Goal: Information Seeking & Learning: Find specific fact

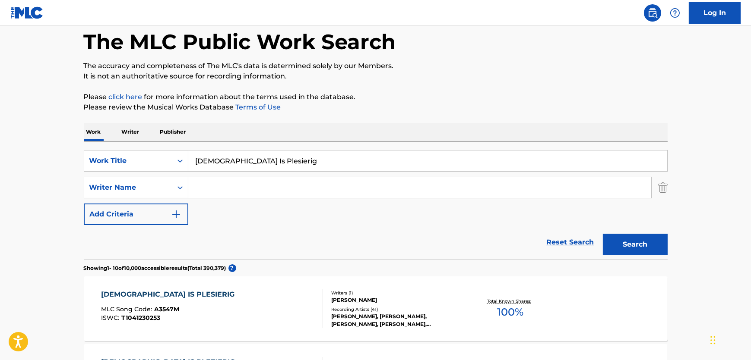
click at [294, 155] on input "[DEMOGRAPHIC_DATA] Is Plesierig" at bounding box center [427, 161] width 479 height 21
drag, startPoint x: 293, startPoint y: 155, endPoint x: 0, endPoint y: 159, distance: 292.7
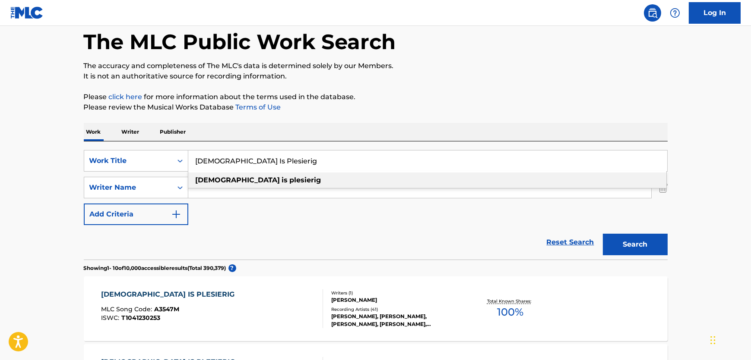
paste input "Harlekyn"
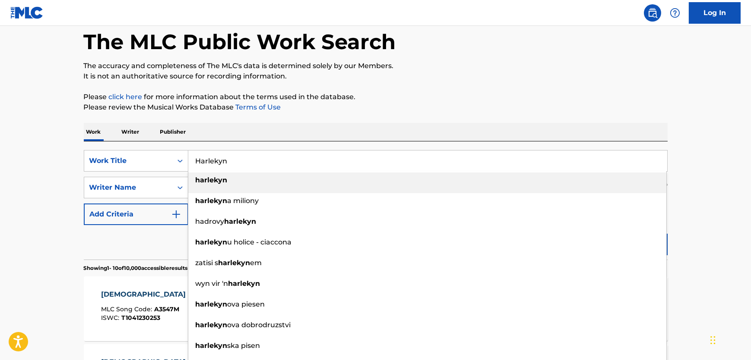
type input "Harlekyn"
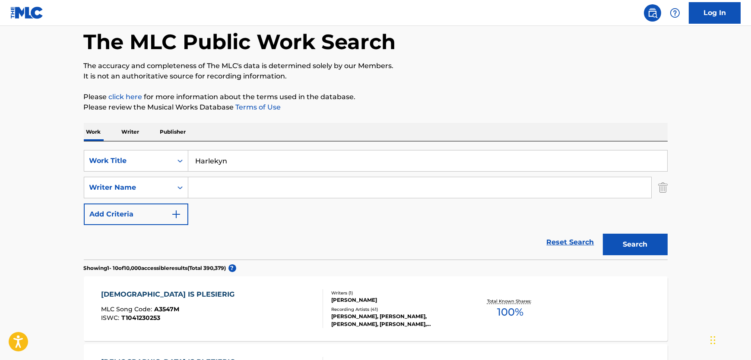
drag, startPoint x: 321, startPoint y: 186, endPoint x: 369, endPoint y: 189, distance: 48.9
click at [321, 186] on input "Search Form" at bounding box center [419, 187] width 463 height 21
paste input "Goosen"
type input "Goosen"
click at [619, 244] on button "Search" at bounding box center [635, 245] width 65 height 22
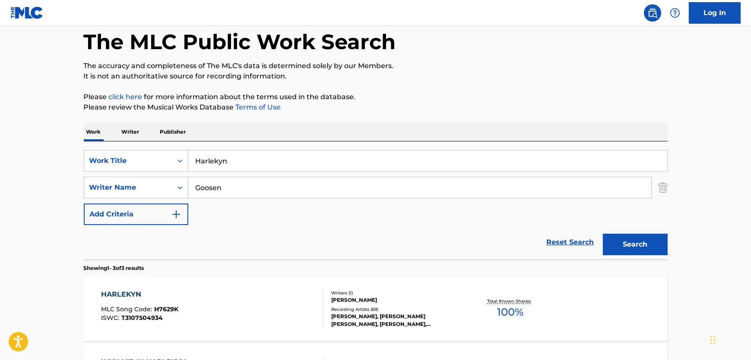
click at [212, 316] on div "HARLEKYN MLC Song Code : H7629K ISWC : T3107504934" at bounding box center [212, 309] width 222 height 39
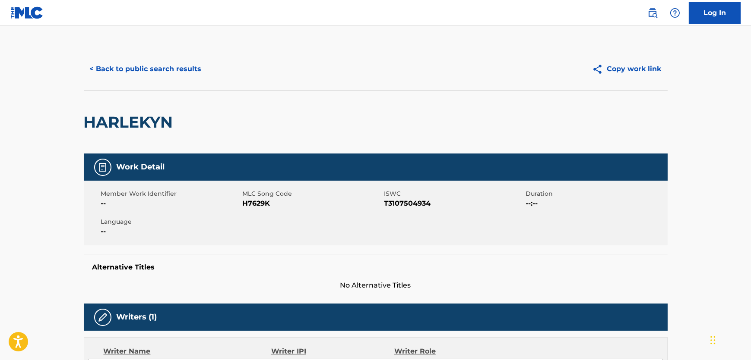
click at [260, 205] on span "H7629K" at bounding box center [312, 204] width 139 height 10
copy span "H7629K"
click at [413, 202] on span "T3107504934" at bounding box center [453, 204] width 139 height 10
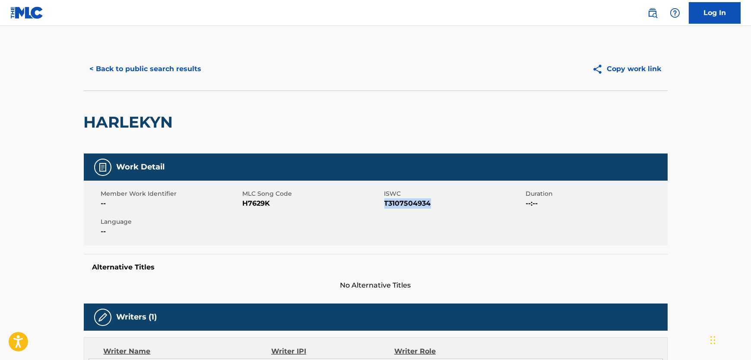
copy span "T3107504934"
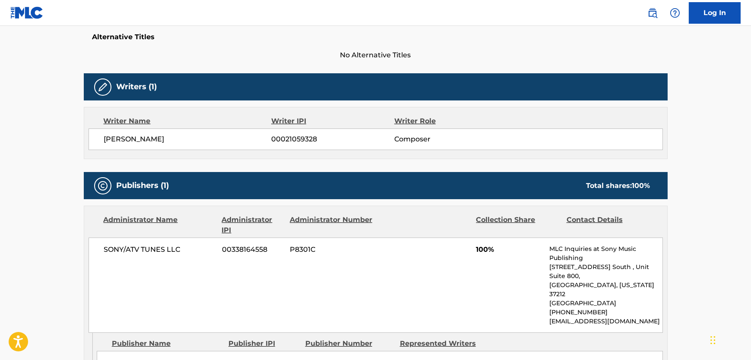
scroll to position [275, 0]
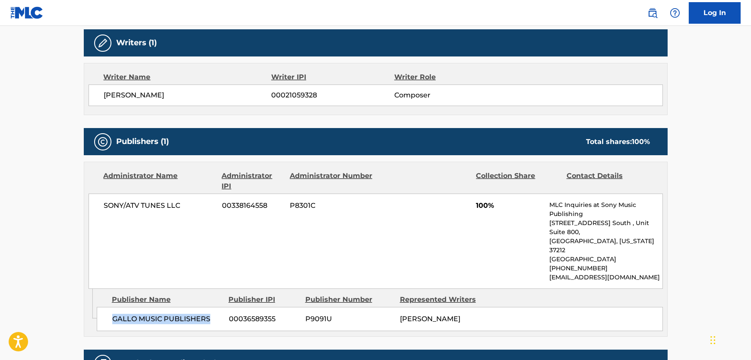
drag, startPoint x: 216, startPoint y: 302, endPoint x: 86, endPoint y: 303, distance: 129.5
click at [112, 311] on div "GALLO MUSIC PUBLISHERS 00036589355 P9091U [PERSON_NAME]" at bounding box center [380, 319] width 566 height 24
copy span "GALLO MUSIC PUBLISHERS"
drag, startPoint x: 194, startPoint y: 211, endPoint x: 93, endPoint y: 212, distance: 101.0
click at [93, 212] on div "SONY/ATV TUNES LLC 00338164558 P8301C 100% MLC Inquiries at Sony Music Publishi…" at bounding box center [375, 241] width 574 height 95
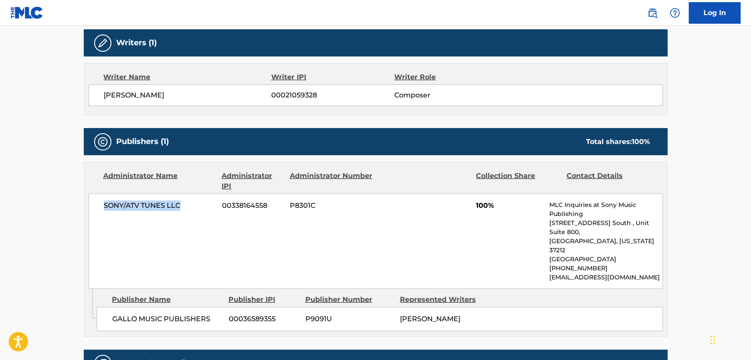
copy span "SONY/ATV TUNES LLC"
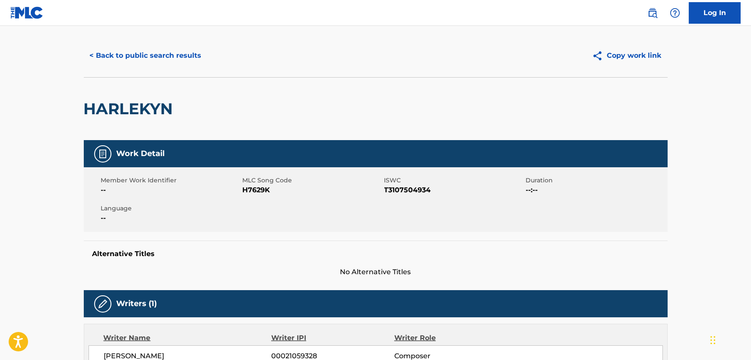
scroll to position [0, 0]
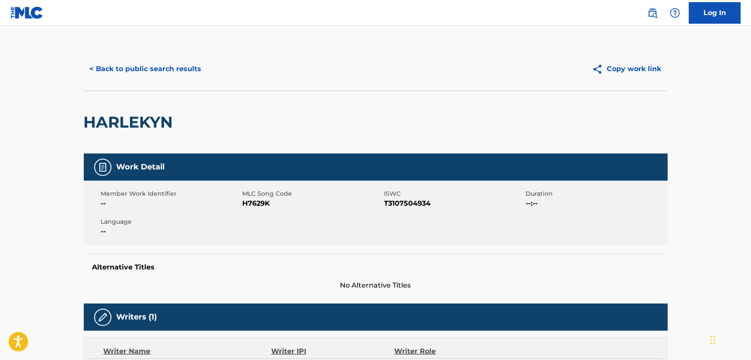
click at [179, 71] on button "< Back to public search results" at bounding box center [146, 69] width 124 height 22
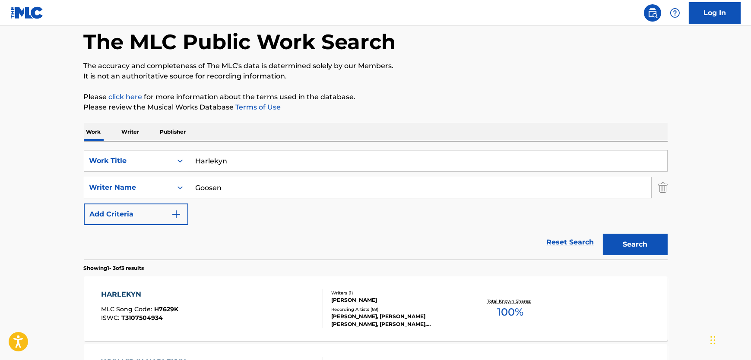
drag, startPoint x: 301, startPoint y: 148, endPoint x: 205, endPoint y: 164, distance: 97.6
click at [193, 165] on div "SearchWithCriteria237f3c32-f5cd-4d4d-9fbf-d90efeef29c6 Work Title Harlekyn Sear…" at bounding box center [376, 201] width 584 height 118
drag, startPoint x: 249, startPoint y: 157, endPoint x: 125, endPoint y: 160, distance: 123.5
click at [125, 160] on div "SearchWithCriteria237f3c32-f5cd-4d4d-9fbf-d90efeef29c6 Work Title Harlekyn" at bounding box center [376, 161] width 584 height 22
paste input "Byeboerwa"
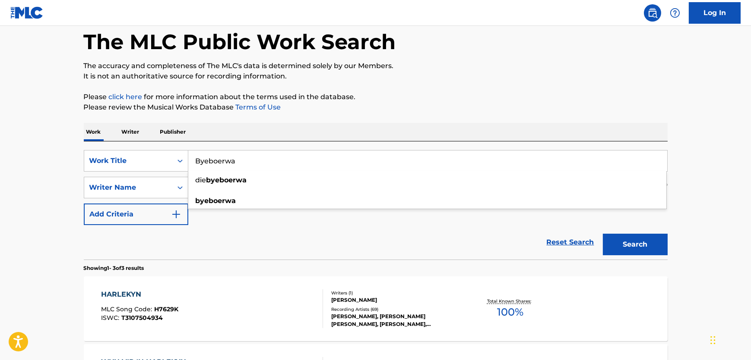
type input "Byeboerwa"
drag, startPoint x: 736, startPoint y: 202, endPoint x: 656, endPoint y: 231, distance: 84.4
click at [731, 202] on main "The MLC Public Work Search The accuracy and completeness of The MLC's data is d…" at bounding box center [375, 253] width 751 height 538
drag, startPoint x: 656, startPoint y: 231, endPoint x: 657, endPoint y: 243, distance: 11.7
click at [656, 232] on div "Search" at bounding box center [632, 242] width 69 height 35
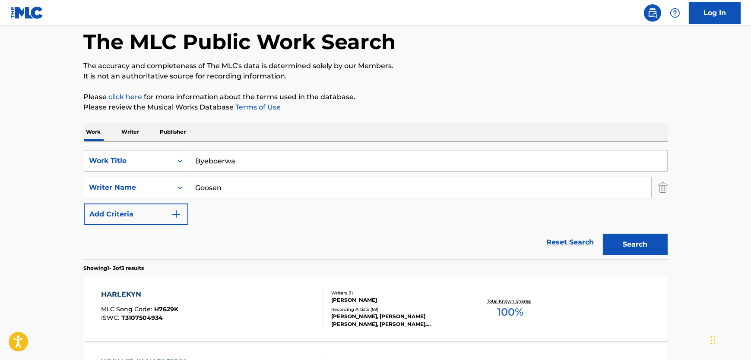
click at [657, 243] on button "Search" at bounding box center [635, 245] width 65 height 22
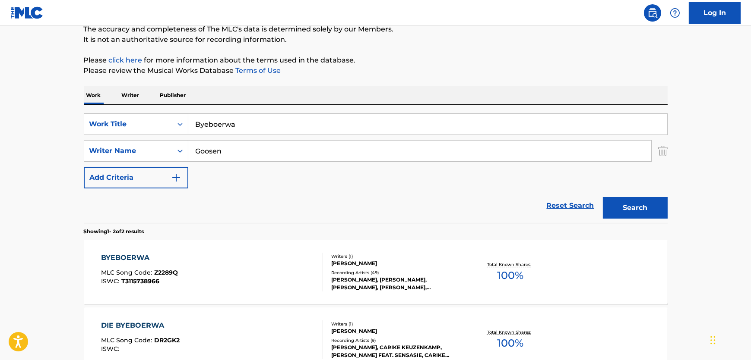
scroll to position [120, 0]
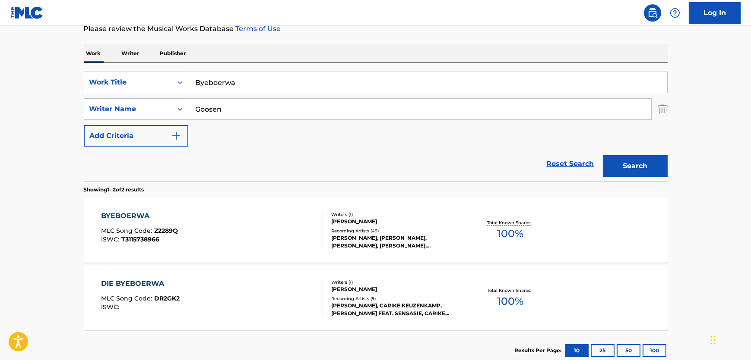
click at [229, 233] on div "BYEBOERWA MLC Song Code : Z2289Q ISWC : T3115738966" at bounding box center [212, 230] width 222 height 39
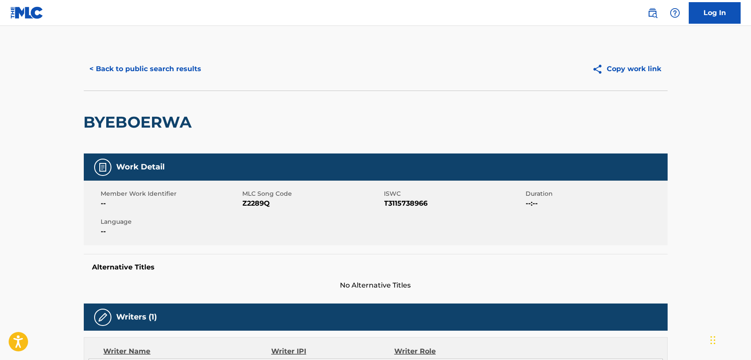
click at [259, 205] on span "Z2289Q" at bounding box center [312, 204] width 139 height 10
copy span "Z2289Q"
click at [416, 205] on span "T3115738966" at bounding box center [453, 204] width 139 height 10
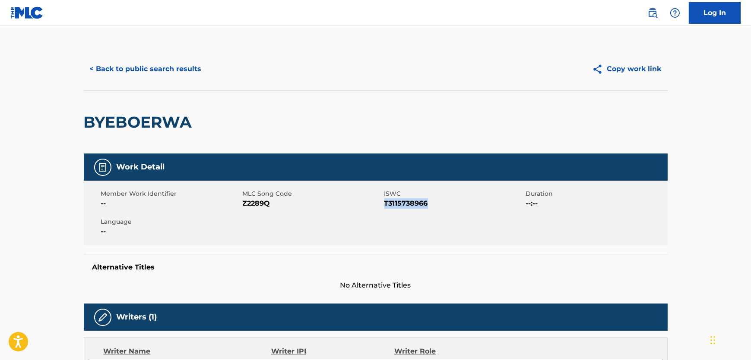
copy span "T3115738966"
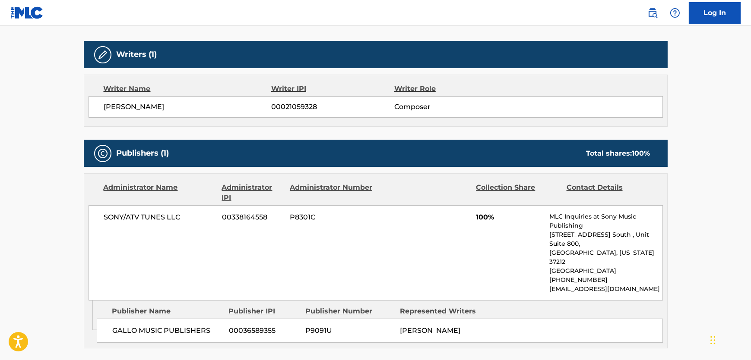
scroll to position [275, 0]
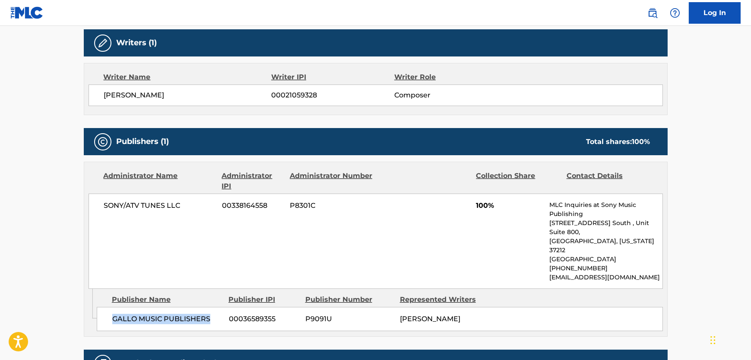
drag, startPoint x: 216, startPoint y: 302, endPoint x: 100, endPoint y: 300, distance: 116.1
click at [100, 307] on div "GALLO MUSIC PUBLISHERS 00036589355 P9091U [PERSON_NAME]" at bounding box center [380, 319] width 566 height 24
copy span "GALLO MUSIC PUBLISHERS"
drag, startPoint x: 199, startPoint y: 205, endPoint x: 78, endPoint y: 194, distance: 121.8
click at [78, 194] on div "< Back to public search results Copy work link BYEBOERWA Work Detail Member Wor…" at bounding box center [375, 215] width 604 height 885
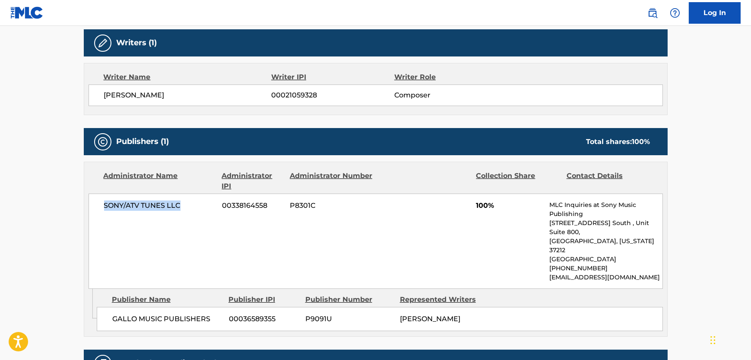
copy span "SONY/ATV TUNES LLC"
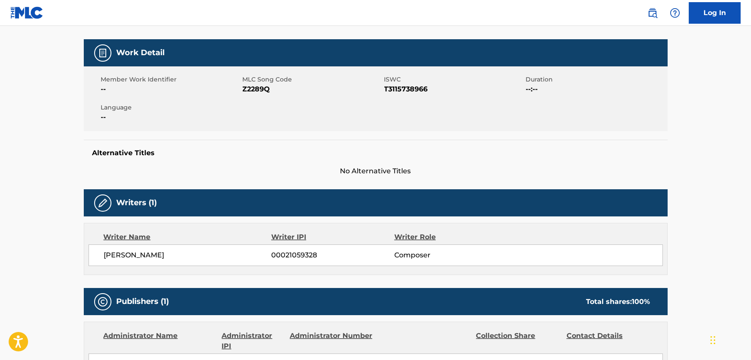
scroll to position [0, 0]
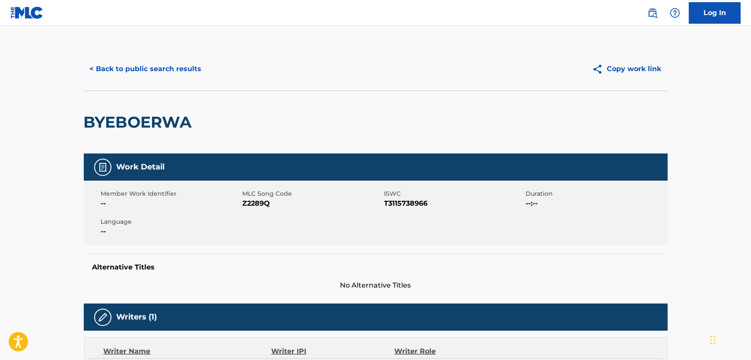
click at [146, 66] on button "< Back to public search results" at bounding box center [146, 69] width 124 height 22
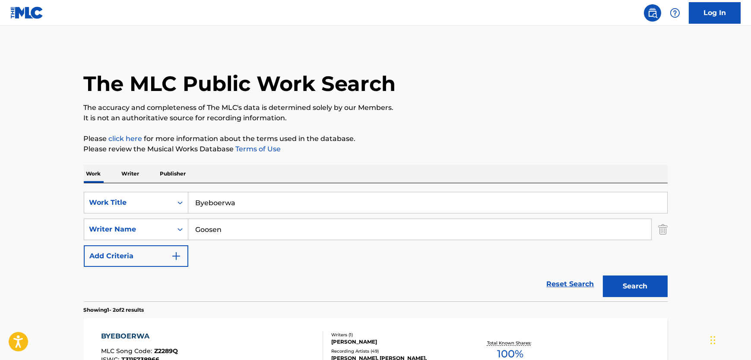
scroll to position [120, 0]
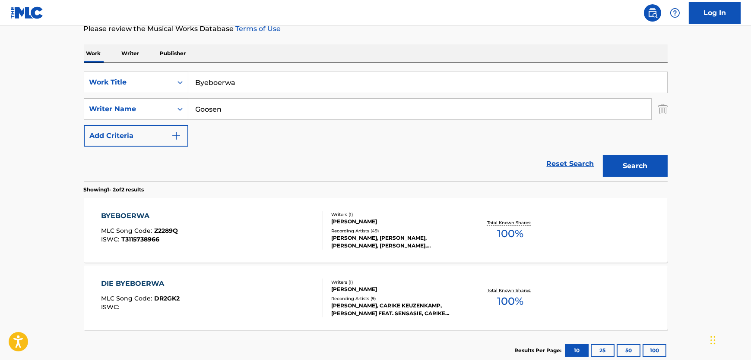
drag, startPoint x: 261, startPoint y: 74, endPoint x: 70, endPoint y: 77, distance: 190.8
click at [74, 76] on div "The MLC Public Work Search The accuracy and completeness of The MLC's data is d…" at bounding box center [375, 149] width 604 height 444
paste input "Transkaroo"
type input "Transkaroo"
drag, startPoint x: 254, startPoint y: 120, endPoint x: 256, endPoint y: 109, distance: 11.4
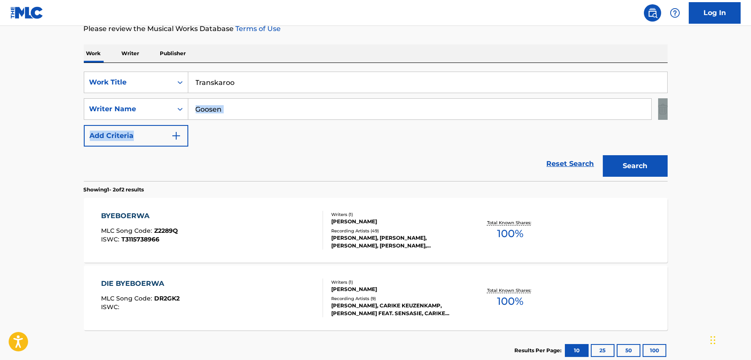
click at [167, 109] on div "SearchWithCriteria237f3c32-f5cd-4d4d-9fbf-d90efeef29c6 Work Title Transkaroo Se…" at bounding box center [376, 109] width 584 height 75
click at [259, 109] on input "Goosen" at bounding box center [419, 109] width 463 height 21
click at [258, 108] on input "Goosen" at bounding box center [419, 109] width 463 height 21
click at [257, 108] on input "Goosen" at bounding box center [419, 109] width 463 height 21
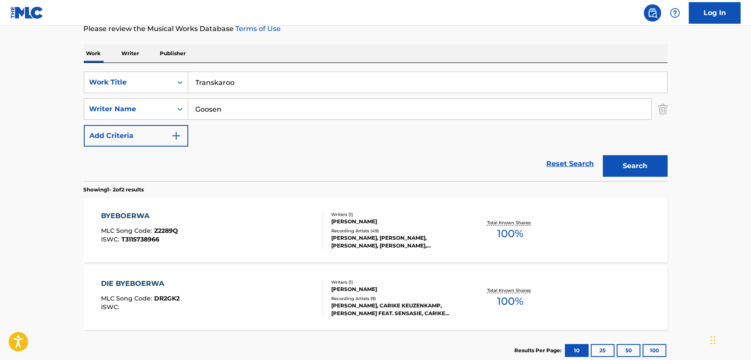
paste input "Holtzhau"
type input "Holtzhausen"
click at [640, 161] on button "Search" at bounding box center [635, 166] width 65 height 22
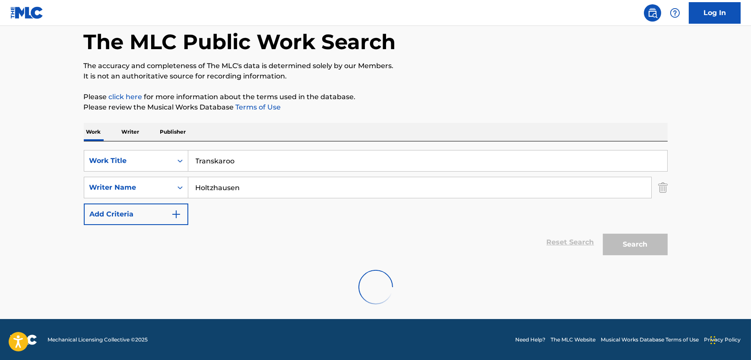
scroll to position [108, 0]
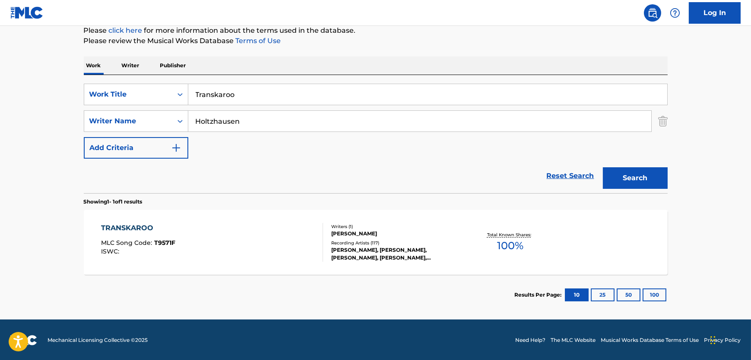
click at [257, 249] on div "TRANSKAROO MLC Song Code : T9571F ISWC :" at bounding box center [212, 242] width 222 height 39
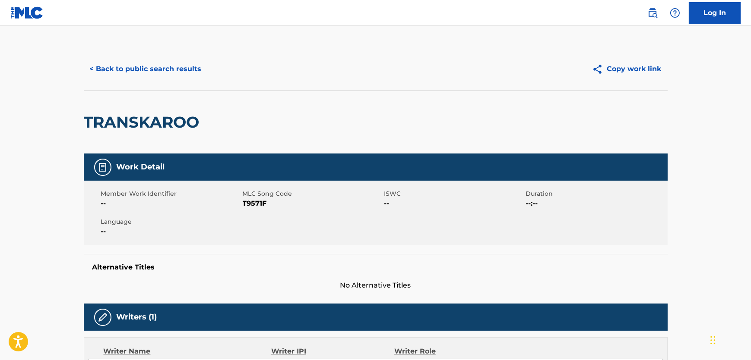
click at [263, 202] on span "T9571F" at bounding box center [312, 204] width 139 height 10
copy span "T9571F"
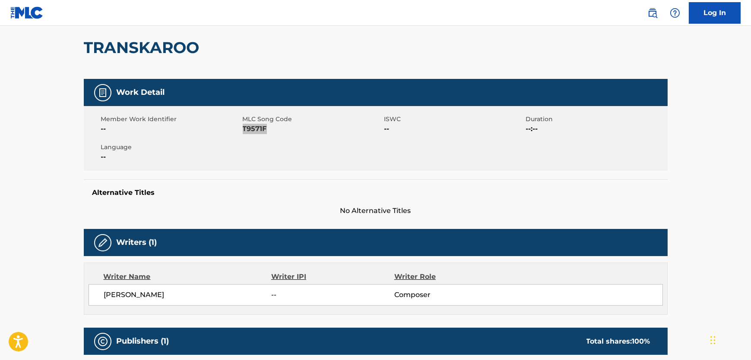
scroll to position [196, 0]
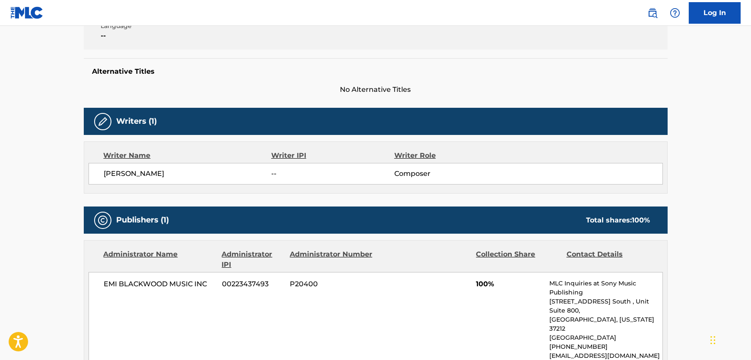
drag, startPoint x: 200, startPoint y: 172, endPoint x: 104, endPoint y: 178, distance: 96.9
click at [104, 178] on span "[PERSON_NAME]" at bounding box center [187, 174] width 167 height 10
copy span "[PERSON_NAME]"
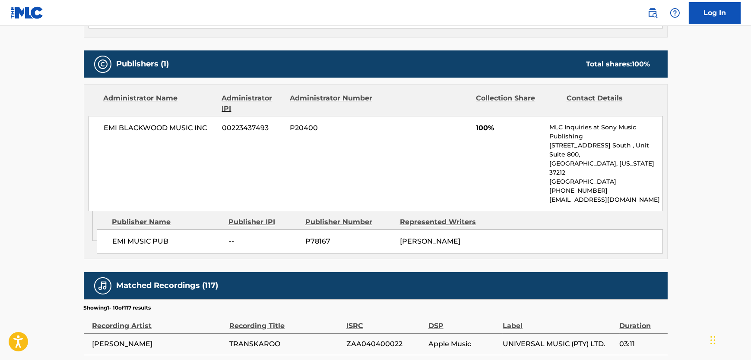
scroll to position [353, 0]
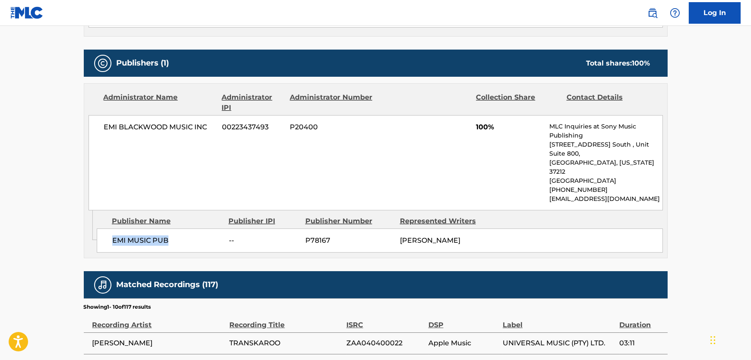
click at [98, 229] on div "EMI MUSIC PUB -- P78167 [PERSON_NAME]" at bounding box center [380, 241] width 566 height 24
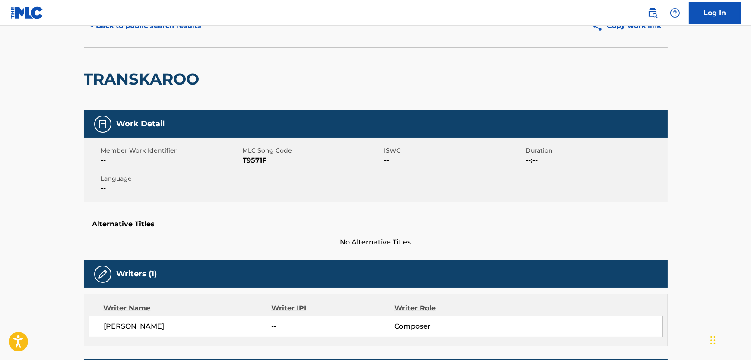
scroll to position [0, 0]
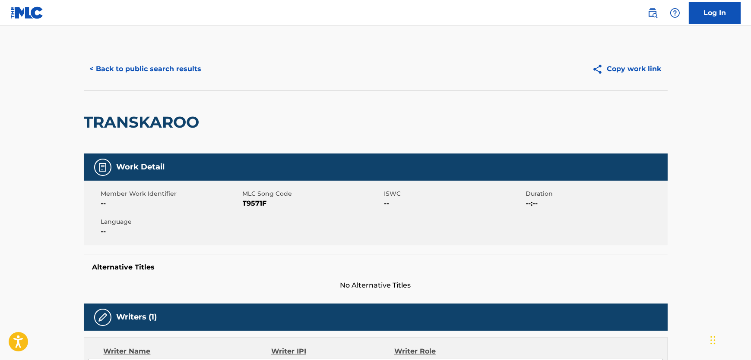
click at [163, 69] on button "< Back to public search results" at bounding box center [146, 69] width 124 height 22
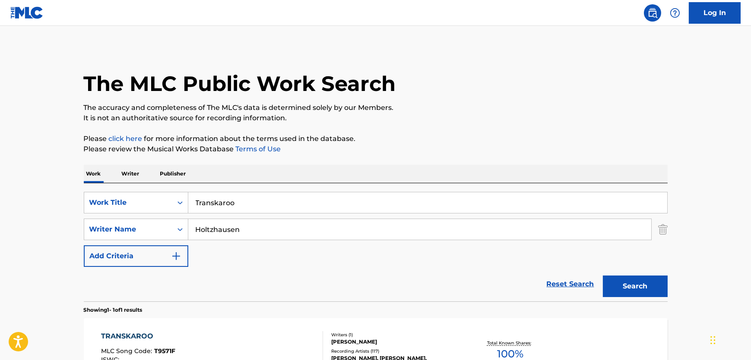
scroll to position [60, 0]
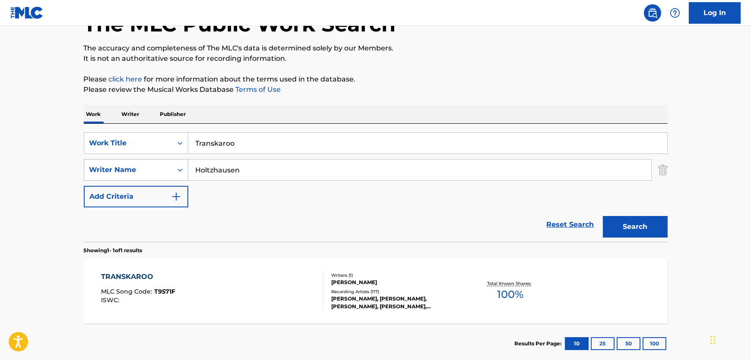
drag, startPoint x: 250, startPoint y: 147, endPoint x: 168, endPoint y: 166, distance: 84.1
click at [125, 159] on div "SearchWithCriteria237f3c32-f5cd-4d4d-9fbf-d90efeef29c6 Work Title Transkaroo Se…" at bounding box center [376, 170] width 584 height 75
paste input "Blommetjie Gedenk Aan My"
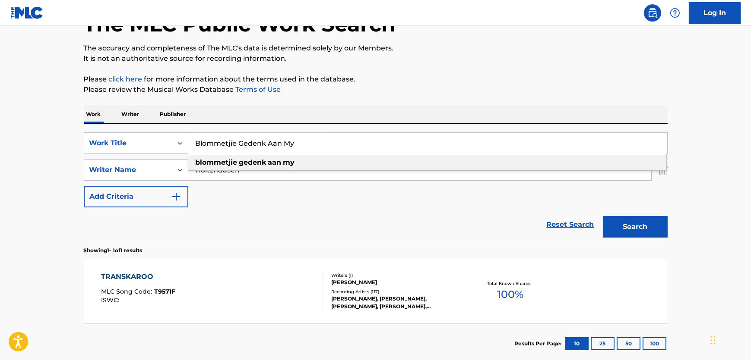
type input "Blommetjie Gedenk Aan My"
click at [241, 201] on div "SearchWithCriteria237f3c32-f5cd-4d4d-9fbf-d90efeef29c6 Work Title Blommetjie Ge…" at bounding box center [376, 170] width 584 height 75
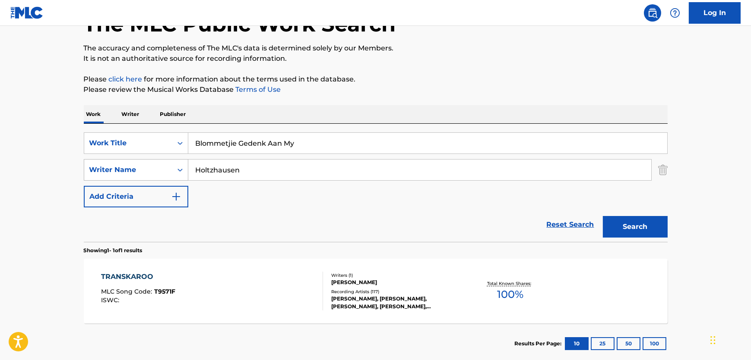
drag, startPoint x: 259, startPoint y: 176, endPoint x: 125, endPoint y: 175, distance: 133.8
click at [125, 175] on div "SearchWithCriteriab8434ff3-a01d-4b04-8919-da40a4938626 Writer Name [PERSON_NAME]" at bounding box center [376, 170] width 584 height 22
click at [603, 216] on button "Search" at bounding box center [635, 227] width 65 height 22
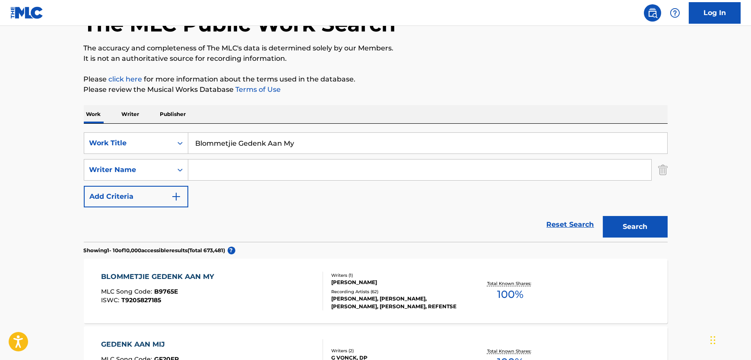
click at [259, 285] on div "BLOMMETJIE GEDENK AAN MY MLC Song Code : B9765E ISWC : T9205827185" at bounding box center [212, 291] width 222 height 39
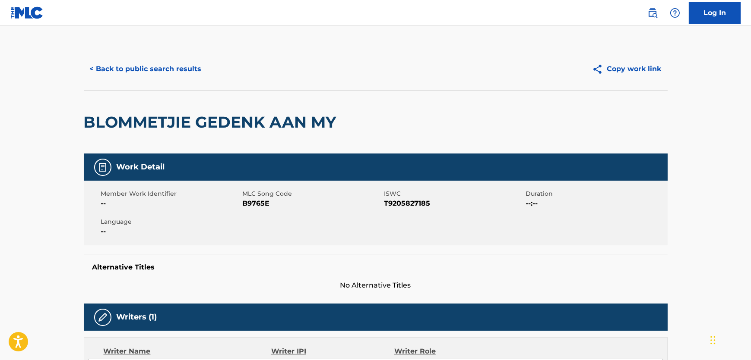
click at [262, 205] on span "B9765E" at bounding box center [312, 204] width 139 height 10
click at [406, 204] on span "T9205827185" at bounding box center [453, 204] width 139 height 10
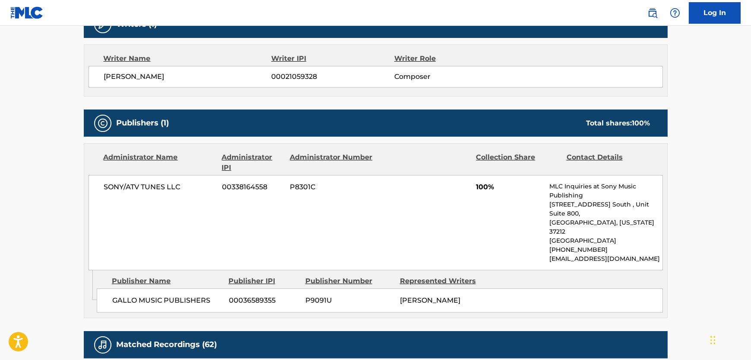
scroll to position [314, 0]
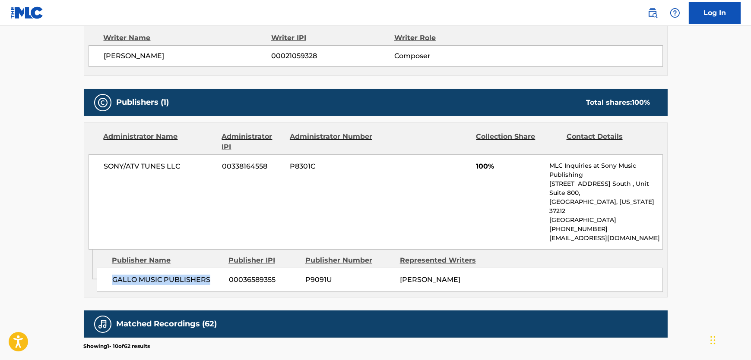
drag, startPoint x: 205, startPoint y: 262, endPoint x: 110, endPoint y: 266, distance: 94.6
click at [111, 268] on div "GALLO MUSIC PUBLISHERS 00036589355 P9091U [PERSON_NAME]" at bounding box center [380, 280] width 566 height 24
drag, startPoint x: 173, startPoint y: 167, endPoint x: 69, endPoint y: 164, distance: 104.5
click at [69, 164] on main "< Back to public search results Copy work link BLOMMETJIE GEDENK AAN MY Work De…" at bounding box center [375, 172] width 751 height 921
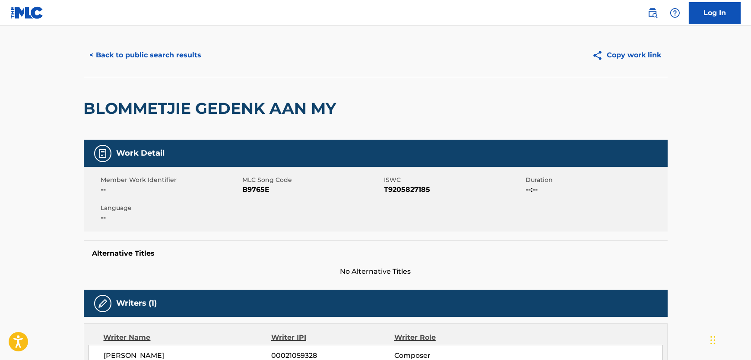
scroll to position [0, 0]
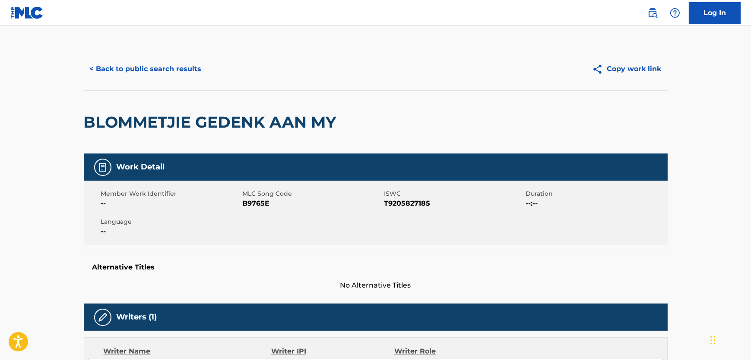
click at [162, 60] on button "< Back to public search results" at bounding box center [146, 69] width 124 height 22
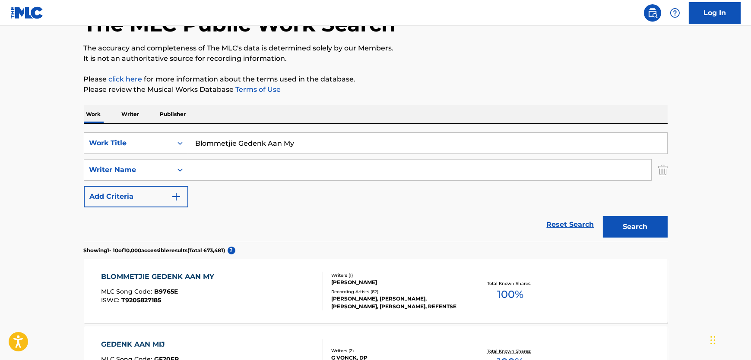
drag, startPoint x: 326, startPoint y: 143, endPoint x: 104, endPoint y: 140, distance: 221.9
click at [104, 140] on div "SearchWithCriteria237f3c32-f5cd-4d4d-9fbf-d90efeef29c6 Work Title Blommetjie Ge…" at bounding box center [376, 144] width 584 height 22
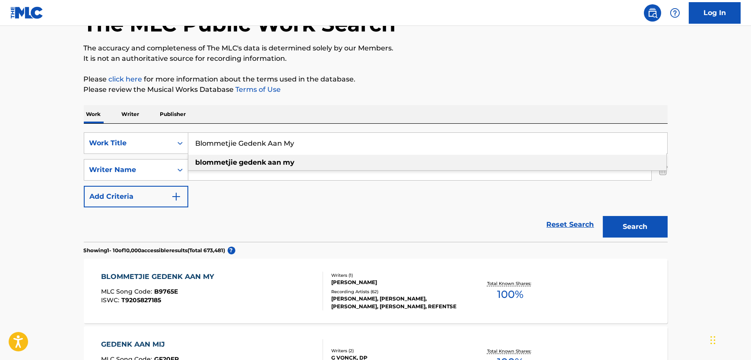
paste input "Op Blouberg Se Strand"
type input "Op Blouberg Se Strand"
click at [587, 91] on p "Please review the Musical Works Database Terms of Use" at bounding box center [376, 90] width 584 height 10
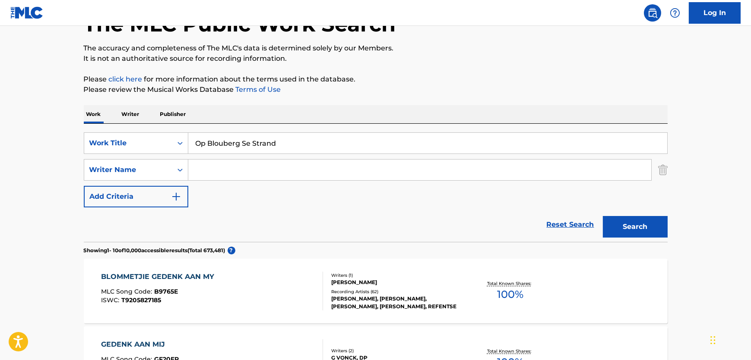
click at [652, 227] on button "Search" at bounding box center [635, 227] width 65 height 22
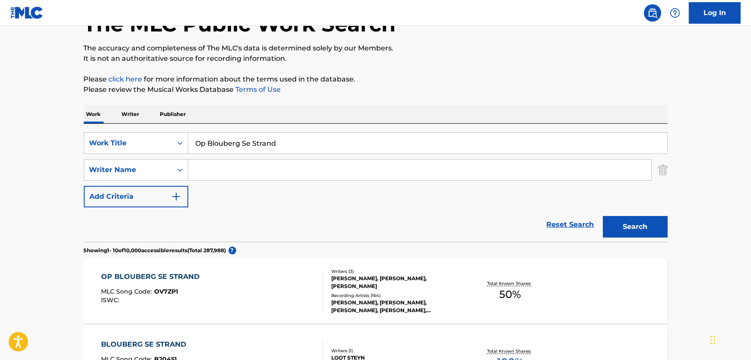
click at [276, 275] on div "OP BLOUBERG SE STRAND MLC Song Code : OV7ZP1 ISWC :" at bounding box center [212, 291] width 222 height 39
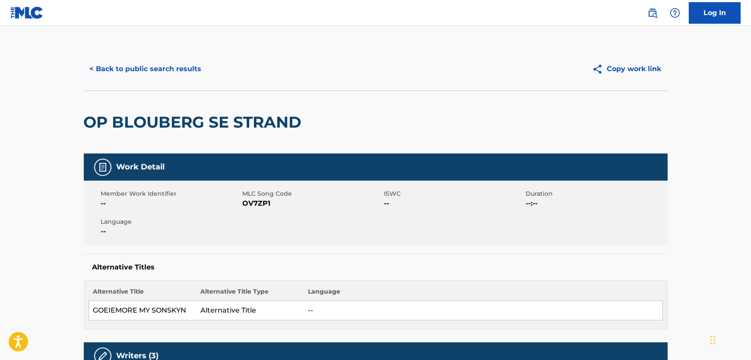
click at [265, 205] on span "OV7ZP1" at bounding box center [312, 204] width 139 height 10
click at [265, 206] on span "OV7ZP1" at bounding box center [312, 204] width 139 height 10
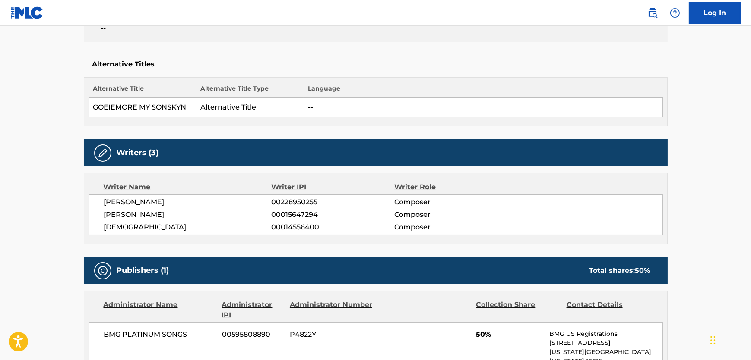
scroll to position [235, 0]
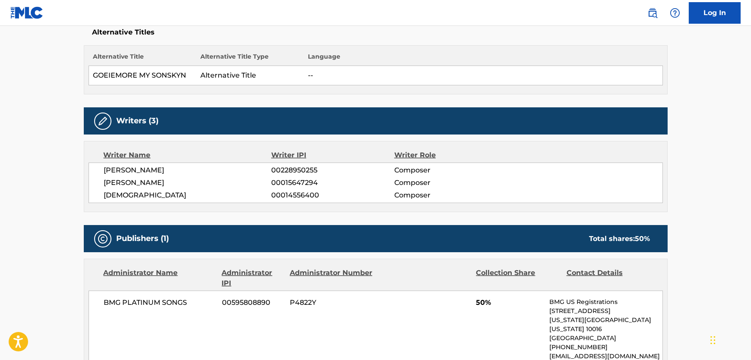
click at [233, 168] on span "[PERSON_NAME]" at bounding box center [187, 170] width 167 height 10
drag, startPoint x: 235, startPoint y: 169, endPoint x: 99, endPoint y: 171, distance: 136.4
click at [99, 171] on div "[PERSON_NAME] TORR 00228950255 Composer [PERSON_NAME] 00015647294 Composer [PER…" at bounding box center [375, 183] width 574 height 41
drag, startPoint x: 164, startPoint y: 182, endPoint x: 105, endPoint y: 183, distance: 59.2
click at [105, 183] on span "[PERSON_NAME]" at bounding box center [187, 183] width 167 height 10
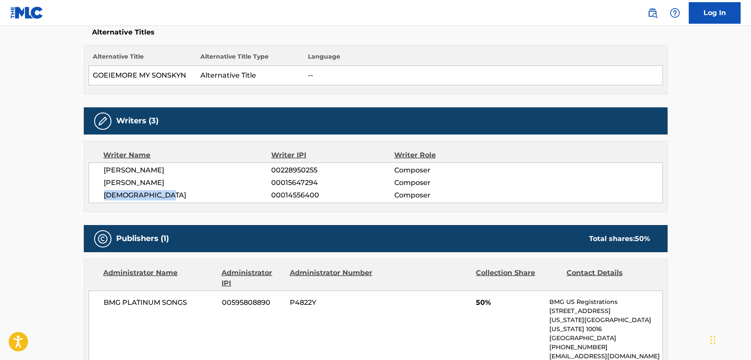
drag, startPoint x: 181, startPoint y: 197, endPoint x: 101, endPoint y: 196, distance: 80.3
click at [101, 196] on div "[PERSON_NAME] TORR 00228950255 Composer [PERSON_NAME] 00015647294 Composer [PER…" at bounding box center [375, 183] width 574 height 41
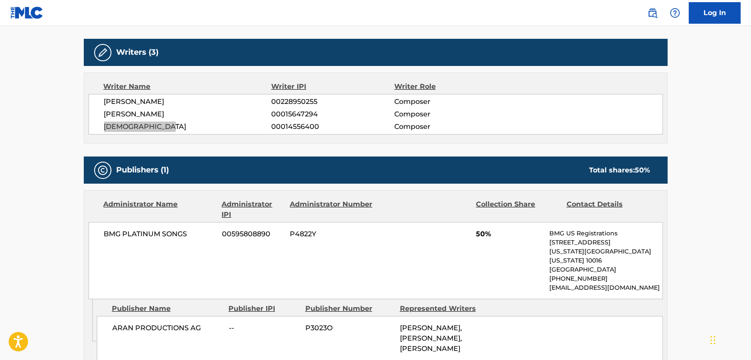
scroll to position [432, 0]
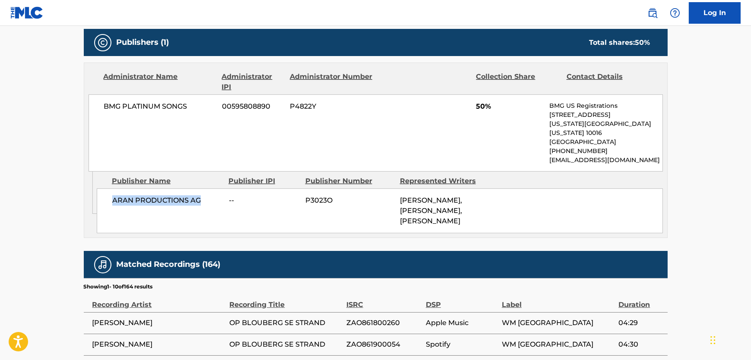
click at [107, 198] on div "ARAN PRODUCTIONS AG -- P3023O [PERSON_NAME], [PERSON_NAME], [PERSON_NAME]" at bounding box center [380, 211] width 566 height 45
drag, startPoint x: 189, startPoint y: 107, endPoint x: 106, endPoint y: 117, distance: 83.9
click at [106, 117] on div "BMG PLATINUM SONGS 00595808890 P4822Y 50% BMG US Registrations [STREET_ADDRESS]…" at bounding box center [375, 133] width 574 height 77
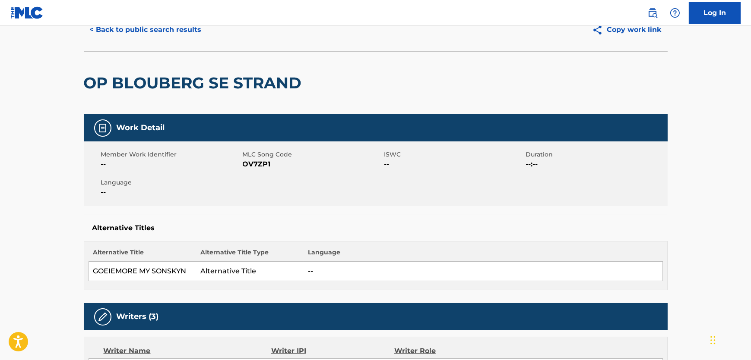
scroll to position [0, 0]
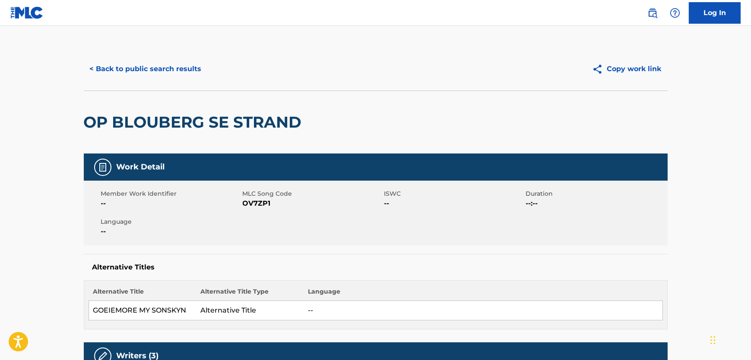
click at [173, 64] on button "< Back to public search results" at bounding box center [146, 69] width 124 height 22
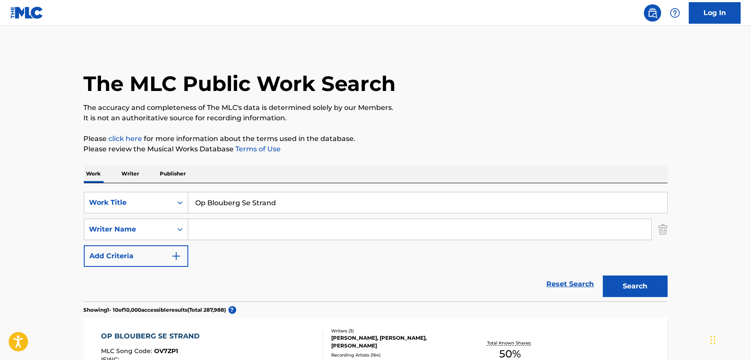
scroll to position [60, 0]
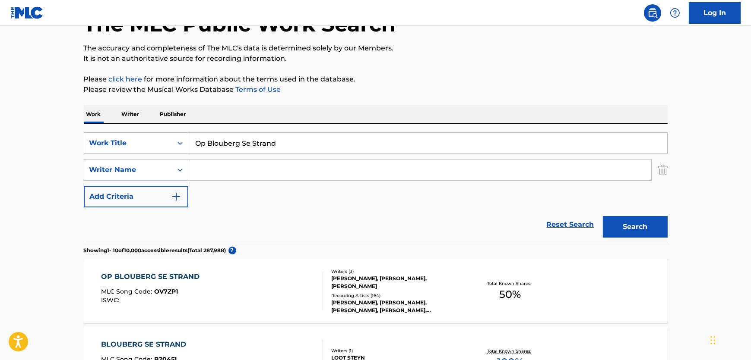
drag, startPoint x: 278, startPoint y: 137, endPoint x: 107, endPoint y: 143, distance: 170.6
click at [107, 143] on div "SearchWithCriteria237f3c32-f5cd-4d4d-9fbf-d90efeef29c6 Work Title Op Blouberg S…" at bounding box center [376, 144] width 584 height 22
paste input "Tussen Treine"
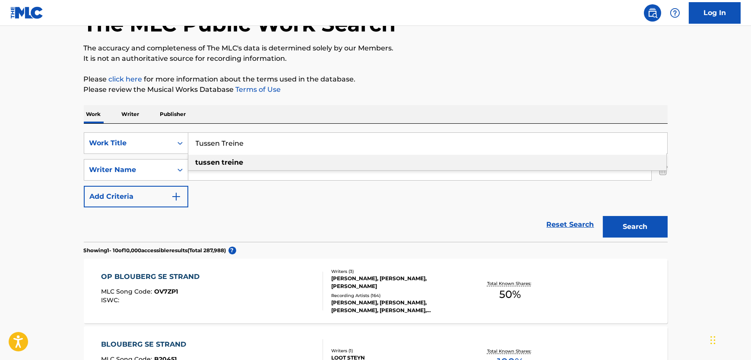
type input "Tussen Treine"
click at [523, 78] on p "Please click here for more information about the terms used in the database." at bounding box center [376, 79] width 584 height 10
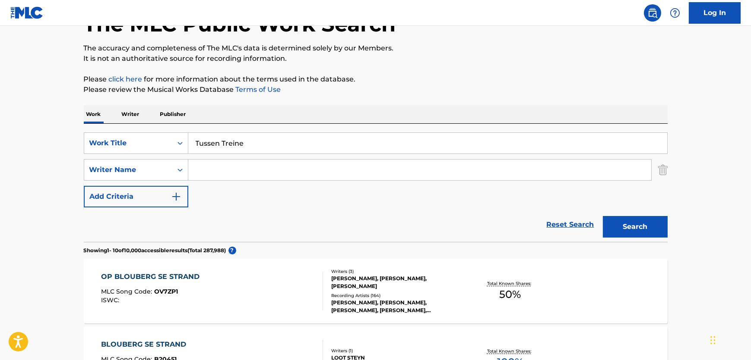
click at [622, 231] on button "Search" at bounding box center [635, 227] width 65 height 22
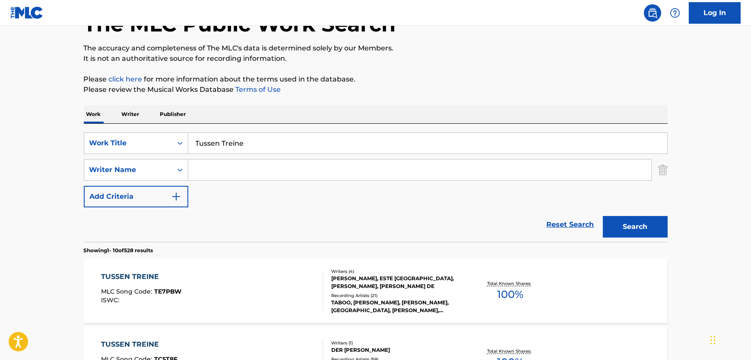
click at [235, 298] on div "TUSSEN TREINE MLC Song Code : TE7PBW ISWC :" at bounding box center [212, 291] width 222 height 39
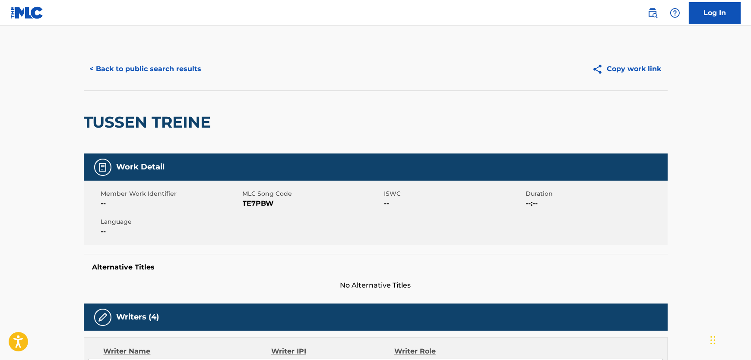
click at [247, 205] on span "TE7PBW" at bounding box center [312, 204] width 139 height 10
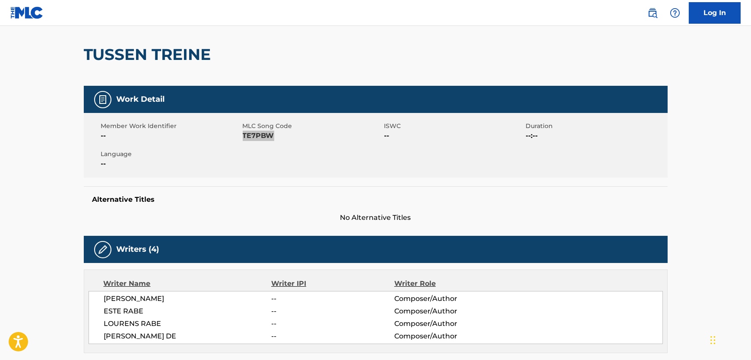
scroll to position [196, 0]
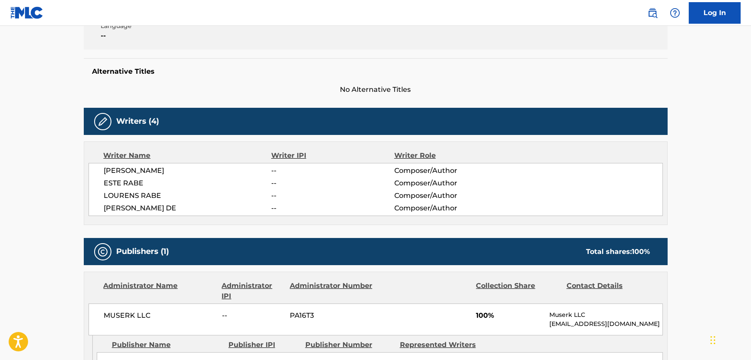
drag, startPoint x: 156, startPoint y: 207, endPoint x: 101, endPoint y: 208, distance: 55.7
click at [101, 208] on div "[PERSON_NAME] -- Composer/Author ESTE RABE -- Composer/Author [PERSON_NAME] -- …" at bounding box center [375, 189] width 574 height 53
drag, startPoint x: 177, startPoint y: 199, endPoint x: 95, endPoint y: 196, distance: 82.1
click at [95, 196] on div "[PERSON_NAME] -- Composer/Author ESTE RABE -- Composer/Author [PERSON_NAME] -- …" at bounding box center [375, 189] width 574 height 53
drag, startPoint x: 165, startPoint y: 187, endPoint x: 86, endPoint y: 183, distance: 79.6
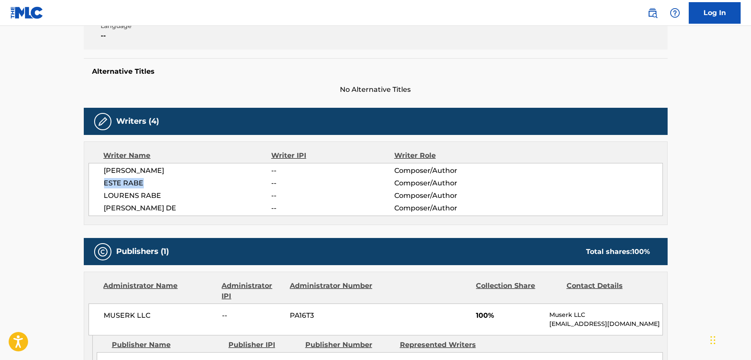
click at [86, 183] on div "Writer Name Writer IPI Writer Role [PERSON_NAME] -- Composer/Author ESTE RABE -…" at bounding box center [376, 184] width 584 height 84
drag, startPoint x: 226, startPoint y: 169, endPoint x: 101, endPoint y: 167, distance: 125.6
click at [101, 167] on div "[PERSON_NAME] -- Composer/Author ESTE RABE -- Composer/Author [PERSON_NAME] -- …" at bounding box center [375, 189] width 574 height 53
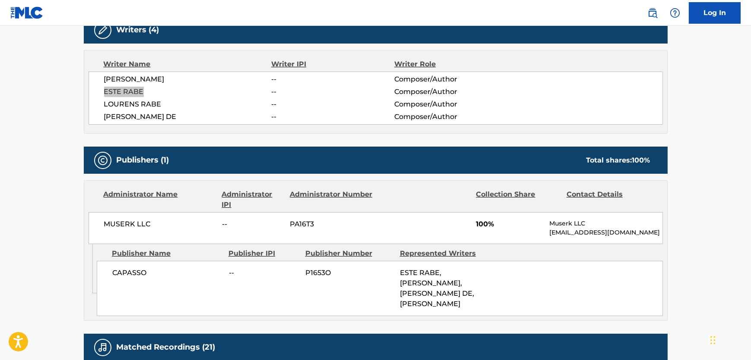
scroll to position [432, 0]
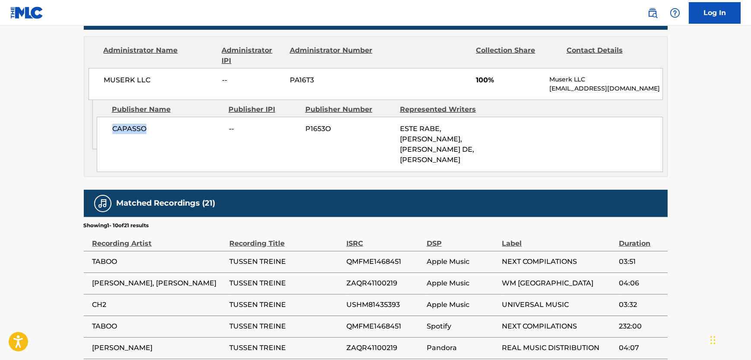
drag, startPoint x: 150, startPoint y: 129, endPoint x: 112, endPoint y: 130, distance: 38.0
click at [112, 130] on span "CAPASSO" at bounding box center [167, 129] width 110 height 10
drag, startPoint x: 164, startPoint y: 78, endPoint x: 74, endPoint y: 91, distance: 90.7
click at [74, 91] on div "< Back to public search results Copy work link TUSSEN TREINE Work Detail Member…" at bounding box center [375, 57] width 604 height 882
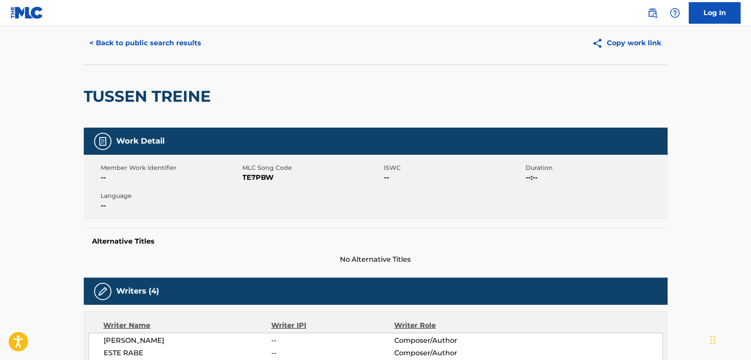
scroll to position [0, 0]
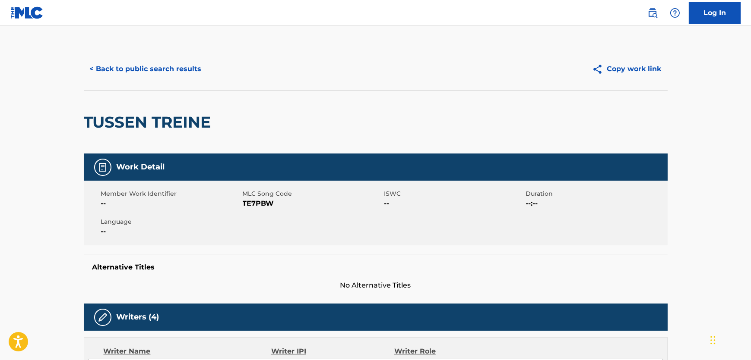
click at [172, 72] on button "< Back to public search results" at bounding box center [146, 69] width 124 height 22
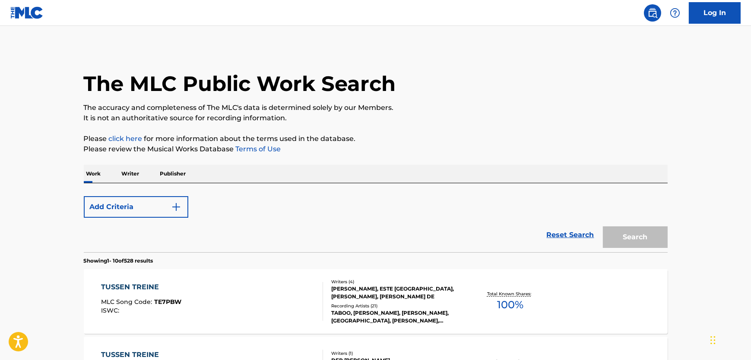
scroll to position [60, 0]
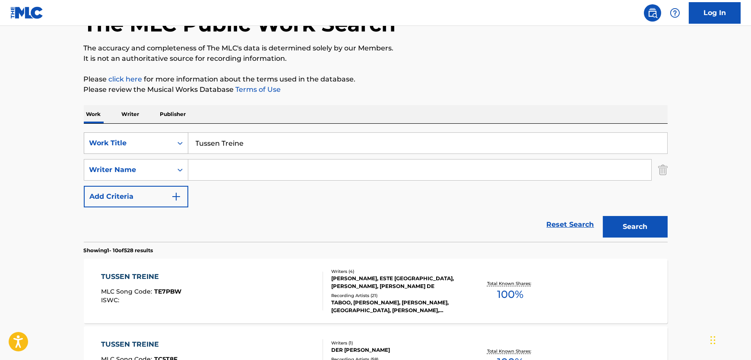
drag, startPoint x: 183, startPoint y: 145, endPoint x: 92, endPoint y: 145, distance: 91.9
click at [92, 145] on div "SearchWithCriteria237f3c32-f5cd-4d4d-9fbf-d90efeef29c6 Work Title Tussen Treine" at bounding box center [376, 144] width 584 height 22
paste input "[DEMOGRAPHIC_DATA] Is Plesierig"
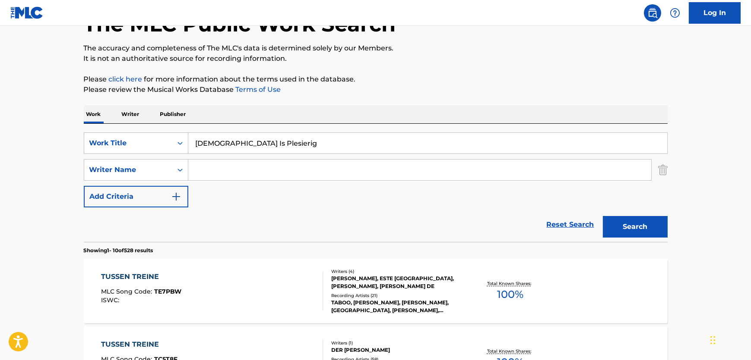
click at [626, 215] on div "Search" at bounding box center [632, 225] width 69 height 35
click at [629, 228] on button "Search" at bounding box center [635, 227] width 65 height 22
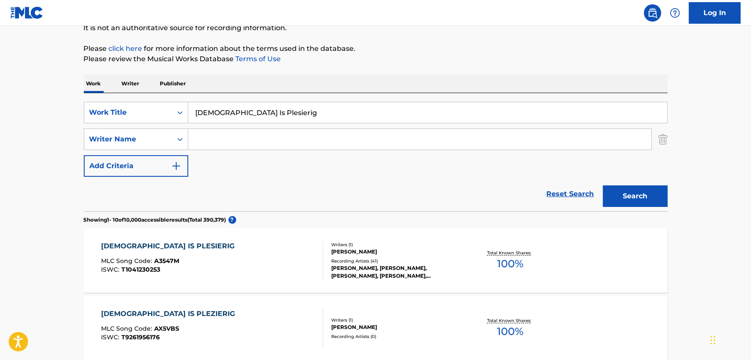
scroll to position [20, 0]
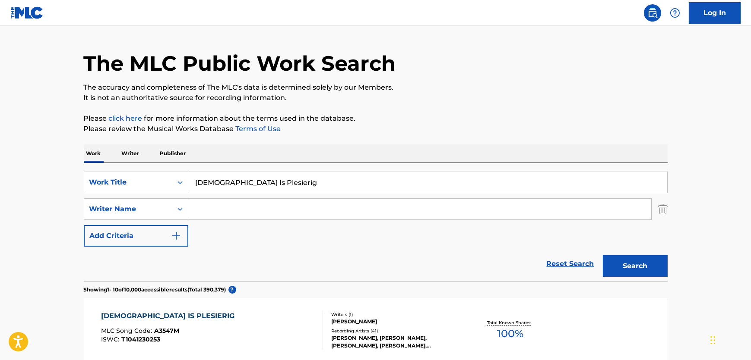
drag, startPoint x: 302, startPoint y: 180, endPoint x: 532, endPoint y: 103, distance: 242.3
click at [112, 176] on div "SearchWithCriteria237f3c32-f5cd-4d4d-9fbf-d90efeef29c6 Work Title [DEMOGRAPHIC_…" at bounding box center [376, 183] width 584 height 22
paste input "Ja Que Me Ensinou a Beber"
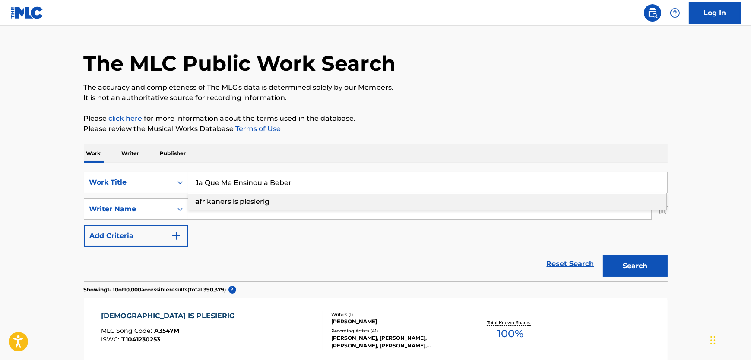
type input "Ja Que Me Ensinou a Beber"
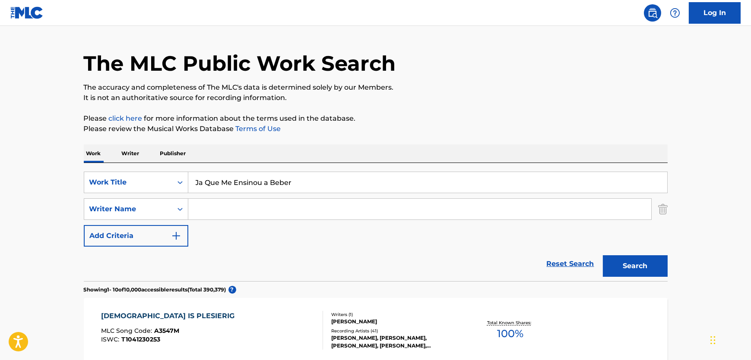
click at [635, 265] on button "Search" at bounding box center [635, 267] width 65 height 22
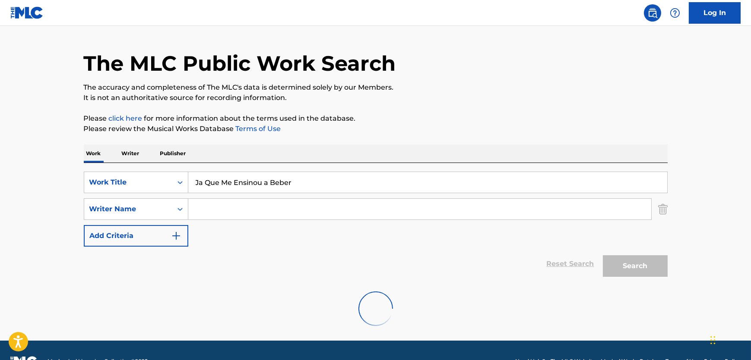
scroll to position [42, 0]
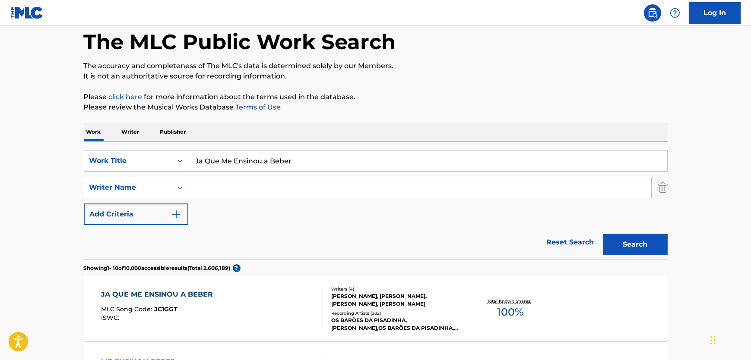
click at [269, 314] on div "JA QUE ME ENSINOU A BEBER MLC Song Code : JC1GGT ISWC :" at bounding box center [212, 309] width 222 height 39
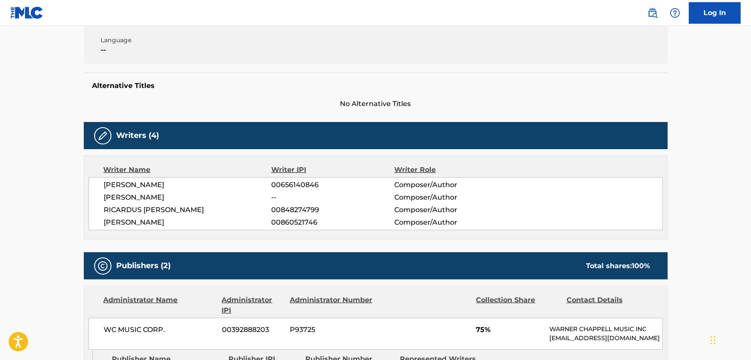
scroll to position [78, 0]
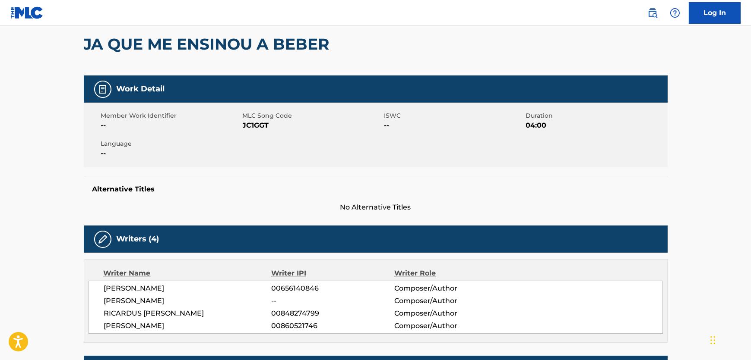
click at [263, 128] on span "JC1GGT" at bounding box center [312, 125] width 139 height 10
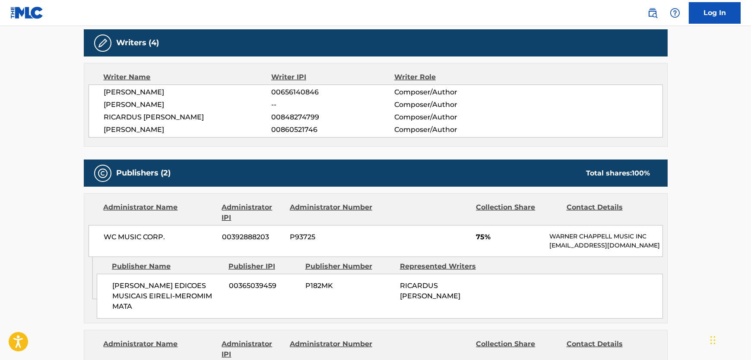
drag, startPoint x: 208, startPoint y: 94, endPoint x: 106, endPoint y: 94, distance: 102.3
click at [106, 94] on span "[PERSON_NAME]" at bounding box center [187, 92] width 167 height 10
drag, startPoint x: 114, startPoint y: 101, endPoint x: 93, endPoint y: 101, distance: 20.7
click at [93, 101] on div "[PERSON_NAME] 00656140846 Composer/Author [PERSON_NAME] -- Composer/Author [PER…" at bounding box center [375, 111] width 574 height 53
drag, startPoint x: 255, startPoint y: 116, endPoint x: 171, endPoint y: 121, distance: 83.9
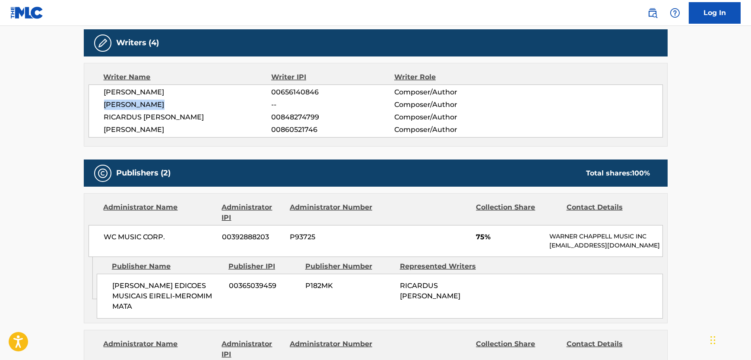
click at [171, 121] on span "RICARDUS [PERSON_NAME]" at bounding box center [187, 117] width 167 height 10
click at [175, 123] on span "RICARDUS [PERSON_NAME]" at bounding box center [187, 117] width 167 height 10
drag, startPoint x: 170, startPoint y: 129, endPoint x: 101, endPoint y: 120, distance: 69.6
click at [101, 120] on div "[PERSON_NAME] 00656140846 Composer/Author [PERSON_NAME] -- Composer/Author [PER…" at bounding box center [375, 111] width 574 height 53
drag, startPoint x: 231, startPoint y: 139, endPoint x: 99, endPoint y: 148, distance: 131.6
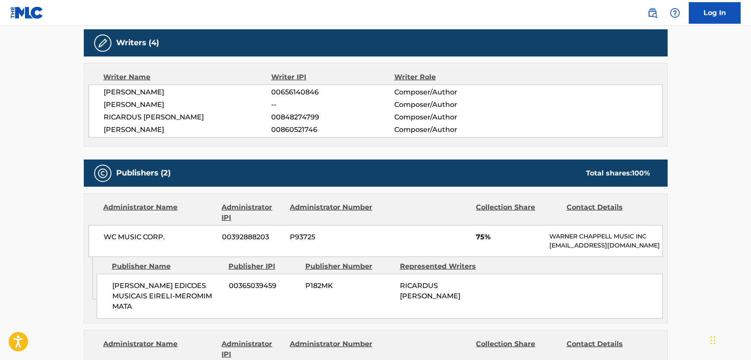
click at [99, 147] on div "Writer Name Writer IPI Writer Role [PERSON_NAME] 00656140846 Composer/Author [P…" at bounding box center [376, 105] width 584 height 84
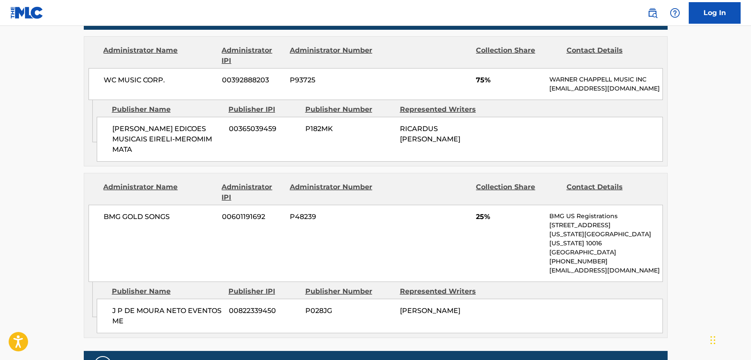
scroll to position [432, 0]
drag, startPoint x: 144, startPoint y: 170, endPoint x: 141, endPoint y: 163, distance: 8.1
click at [142, 162] on div "[PERSON_NAME] EDICOES MUSICAIS EIRELI-MEROMIM MATA 00365039459 P182MK RICARDUS …" at bounding box center [380, 139] width 566 height 45
drag, startPoint x: 141, startPoint y: 163, endPoint x: 111, endPoint y: 138, distance: 39.0
click at [111, 138] on div "[PERSON_NAME] EDICOES MUSICAIS EIRELI-MEROMIM MATA 00365039459 P182MK RICARDUS …" at bounding box center [380, 139] width 566 height 45
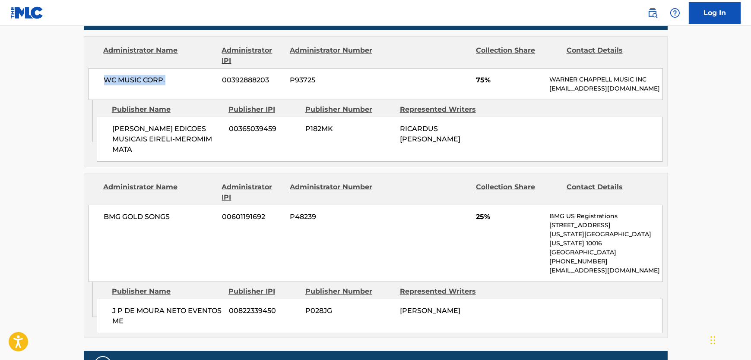
drag, startPoint x: 169, startPoint y: 93, endPoint x: 101, endPoint y: 89, distance: 67.9
click at [101, 89] on div "WC MUSIC CORP. 00392888203 P93725 75% WARNER CHAPPELL MUSIC INC [EMAIL_ADDRESS]…" at bounding box center [375, 84] width 574 height 32
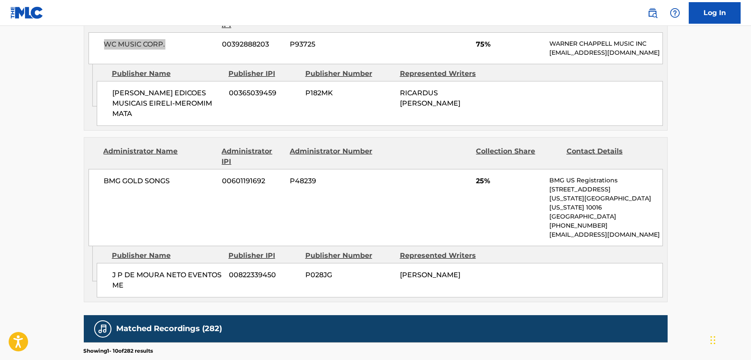
scroll to position [510, 0]
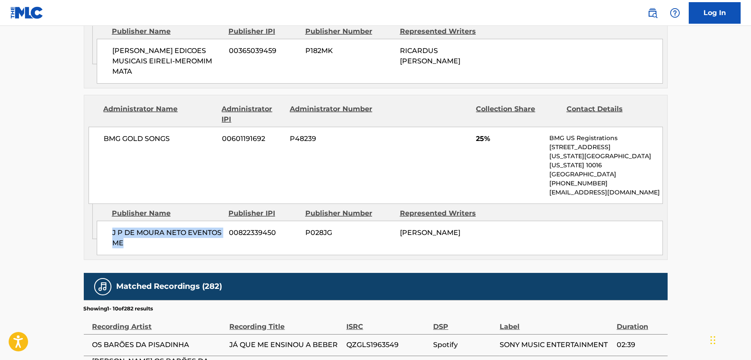
drag, startPoint x: 129, startPoint y: 241, endPoint x: 104, endPoint y: 228, distance: 28.0
click at [104, 228] on div "J P DE MOURA NETO EVENTOS ME 00822339450 P028JG [PERSON_NAME]" at bounding box center [380, 238] width 566 height 35
drag, startPoint x: 96, startPoint y: 151, endPoint x: 2, endPoint y: 182, distance: 99.4
click at [96, 151] on div "BMG GOLD SONGS 00601191692 P48239 25% BMG US Registrations [STREET_ADDRESS][US_…" at bounding box center [375, 165] width 574 height 77
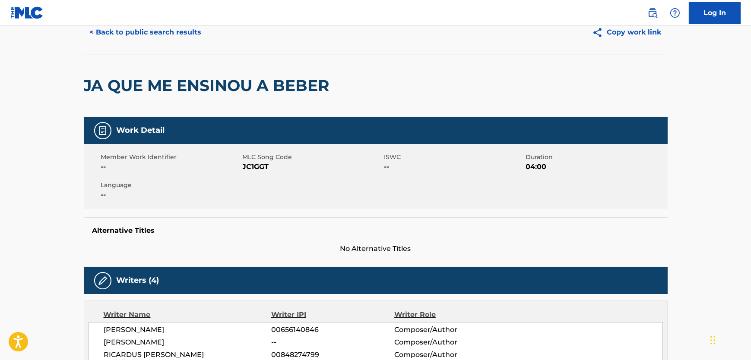
scroll to position [0, 0]
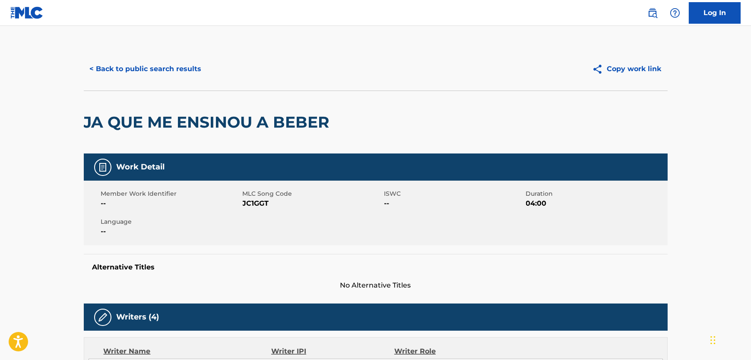
click at [156, 67] on button "< Back to public search results" at bounding box center [146, 69] width 124 height 22
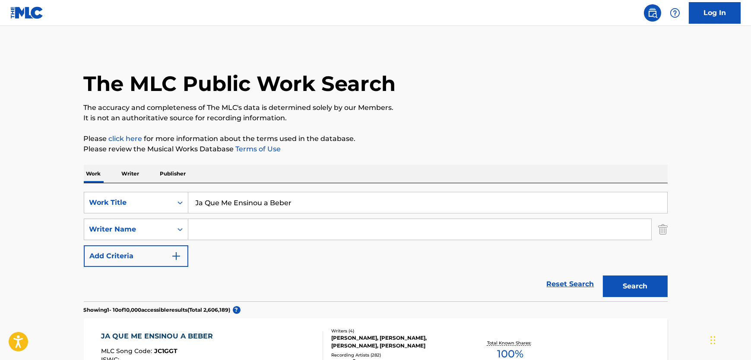
scroll to position [42, 0]
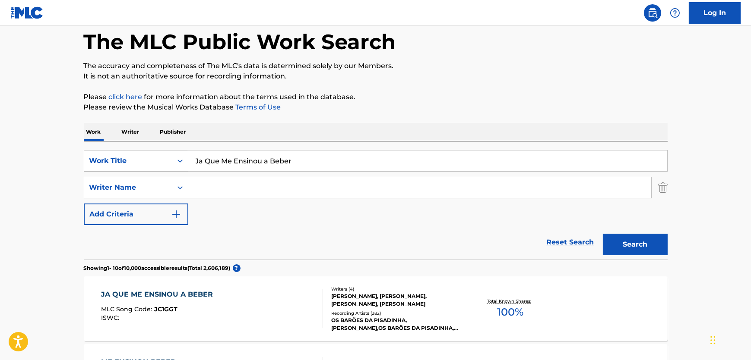
drag, startPoint x: 262, startPoint y: 151, endPoint x: 113, endPoint y: 158, distance: 148.7
click at [111, 158] on div "SearchWithCriteria237f3c32-f5cd-4d4d-9fbf-d90efeef29c6 Work Title Ja Que Me Ens…" at bounding box center [376, 161] width 584 height 22
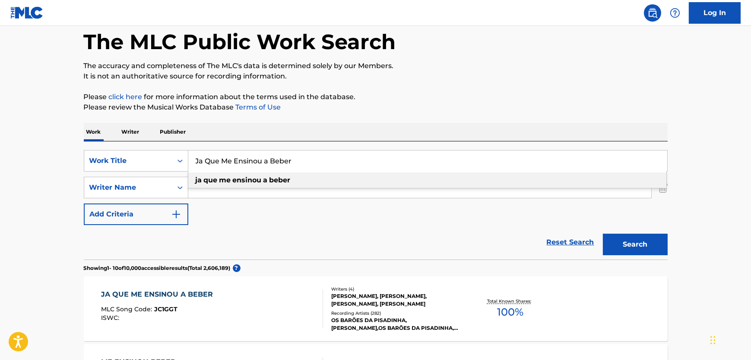
paste input "Amor E Fé"
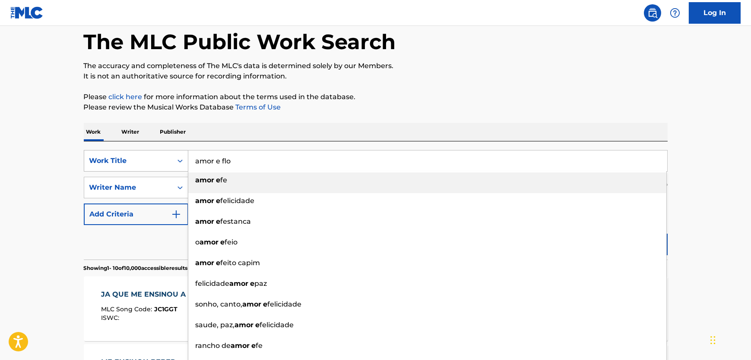
drag, startPoint x: 259, startPoint y: 163, endPoint x: 172, endPoint y: 164, distance: 87.2
click at [172, 164] on div "SearchWithCriteria237f3c32-f5cd-4d4d-9fbf-d90efeef29c6 Work Title amor e flo am…" at bounding box center [376, 161] width 584 height 22
paste input "Amor E Fé"
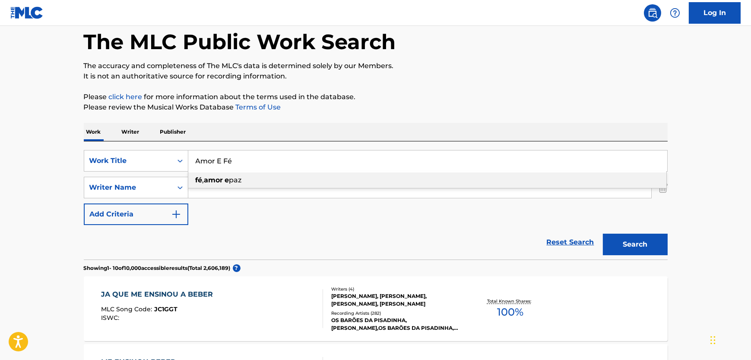
type input "Amor E Fé"
click at [486, 104] on p "Please review the Musical Works Database Terms of Use" at bounding box center [376, 107] width 584 height 10
click at [650, 246] on button "Search" at bounding box center [635, 245] width 65 height 22
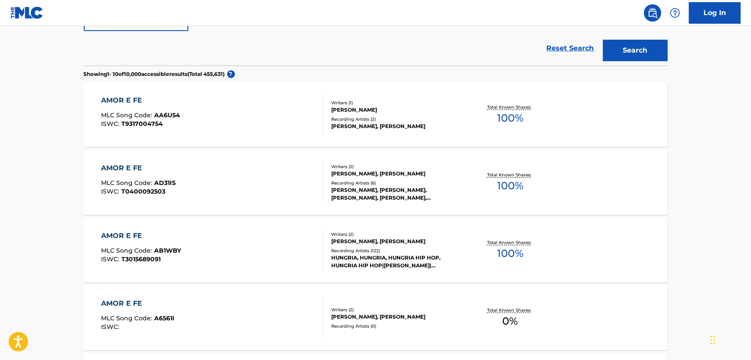
scroll to position [238, 0]
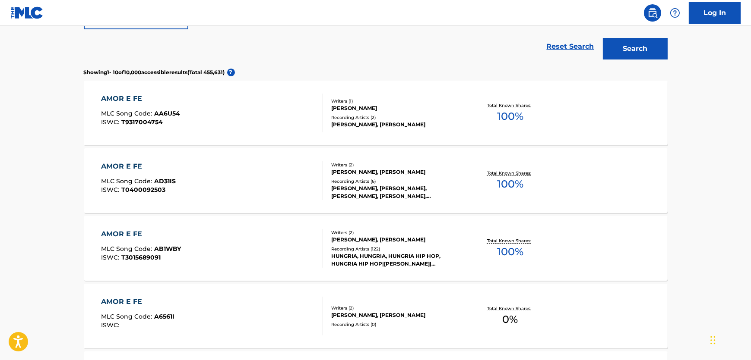
click at [297, 248] on div "AMOR E FE MLC Song Code : AB1WBY ISWC : T3015689091" at bounding box center [212, 248] width 222 height 39
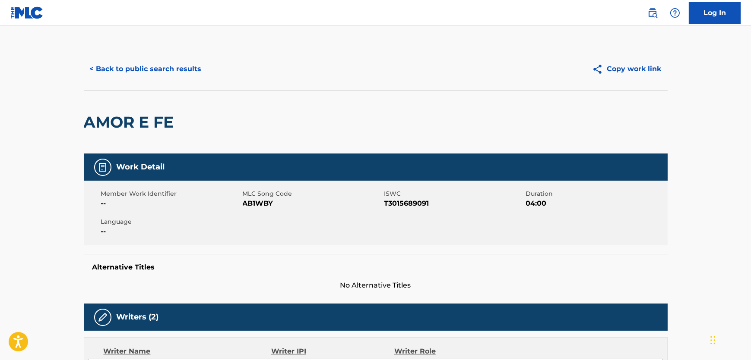
click at [269, 204] on span "AB1WBY" at bounding box center [312, 204] width 139 height 10
click at [404, 205] on span "T3015689091" at bounding box center [453, 204] width 139 height 10
click at [405, 205] on span "T3015689091" at bounding box center [453, 204] width 139 height 10
click at [398, 202] on span "T3015689091" at bounding box center [453, 204] width 139 height 10
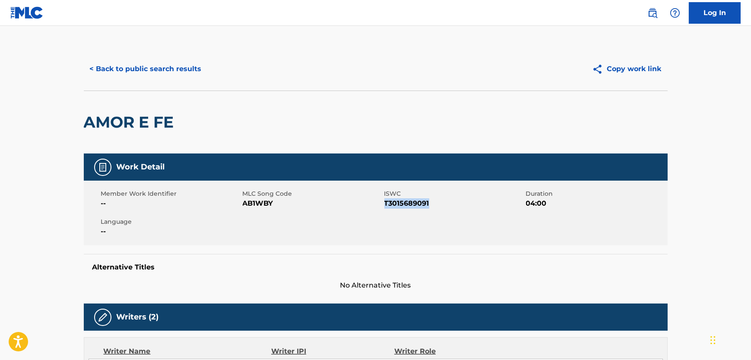
click at [398, 202] on span "T3015689091" at bounding box center [453, 204] width 139 height 10
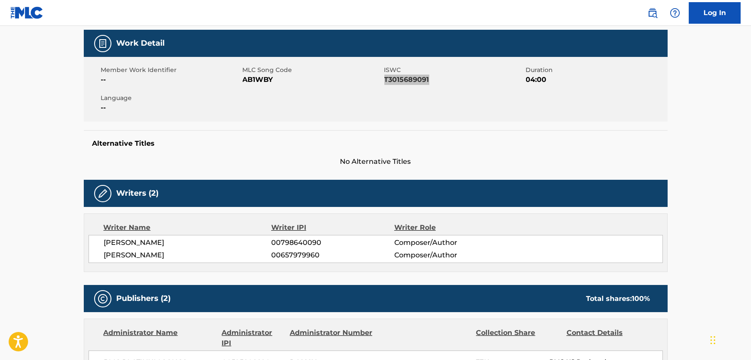
scroll to position [275, 0]
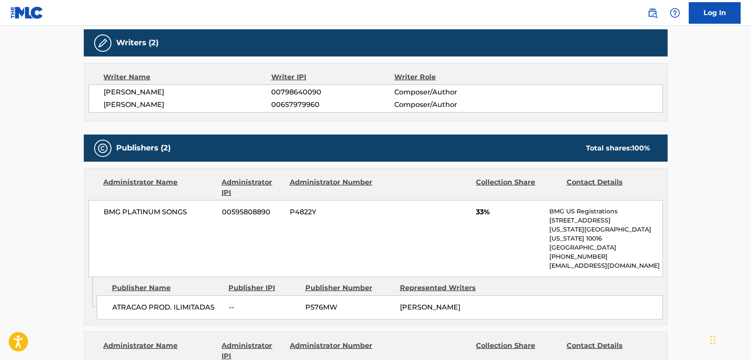
drag, startPoint x: 214, startPoint y: 102, endPoint x: 100, endPoint y: 111, distance: 114.3
click at [100, 111] on div "[PERSON_NAME] 00798640090 Composer/Author [PERSON_NAME] 00657979960 Composer/Au…" at bounding box center [375, 99] width 574 height 28
drag, startPoint x: 205, startPoint y: 89, endPoint x: 98, endPoint y: 94, distance: 106.7
click at [98, 94] on div "[PERSON_NAME] 00798640090 Composer/Author [PERSON_NAME] 00657979960 Composer/Au…" at bounding box center [375, 99] width 574 height 28
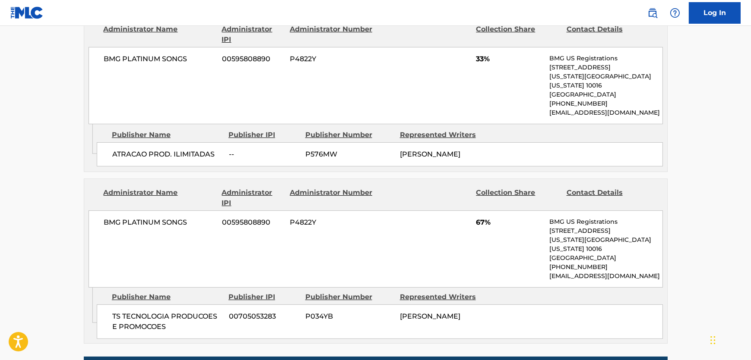
scroll to position [432, 0]
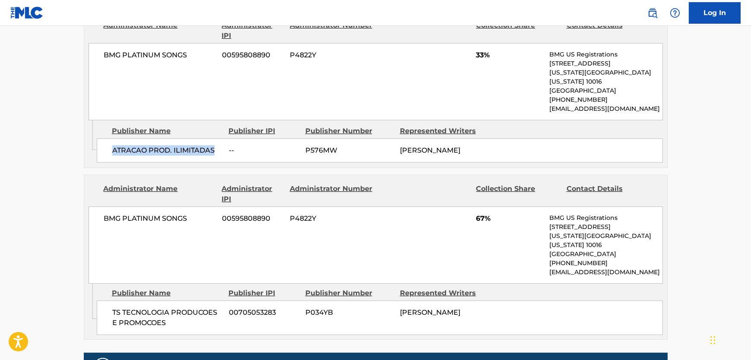
drag, startPoint x: 196, startPoint y: 139, endPoint x: 110, endPoint y: 144, distance: 86.5
click at [110, 144] on div "ATRACAO PROD. ILIMITADAS -- P576MW [PERSON_NAME]" at bounding box center [380, 151] width 566 height 24
drag, startPoint x: 192, startPoint y: 58, endPoint x: 97, endPoint y: 58, distance: 95.4
click at [97, 58] on div "BMG PLATINUM SONGS 00595808890 P4822Y 33% BMG US Registrations [STREET_ADDRESS]…" at bounding box center [375, 81] width 574 height 77
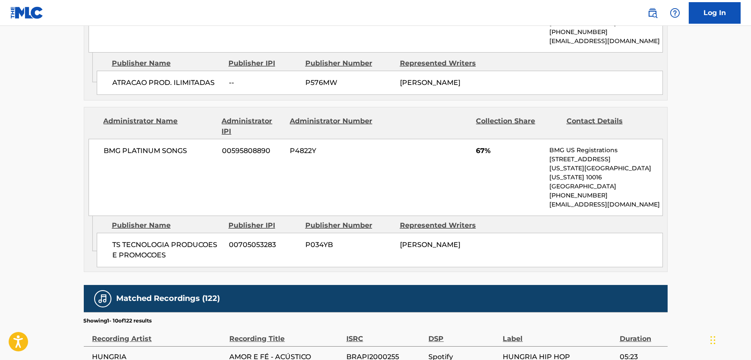
scroll to position [510, 0]
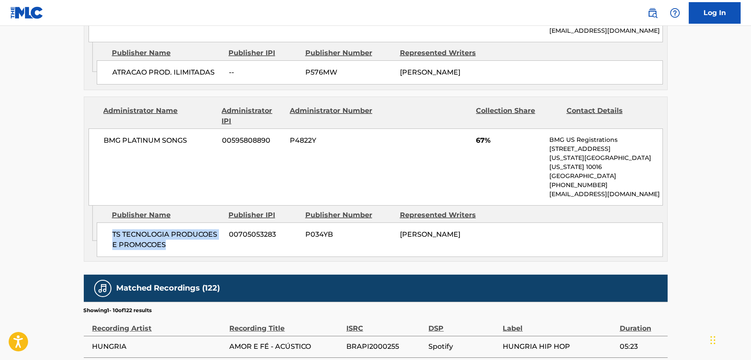
drag, startPoint x: 123, startPoint y: 234, endPoint x: 106, endPoint y: 225, distance: 18.7
click at [106, 225] on div "TS TECNOLOGIA PRODUCOES E PROMOCOES 00705053283 P034YB [PERSON_NAME]" at bounding box center [380, 240] width 566 height 35
drag, startPoint x: 196, startPoint y: 140, endPoint x: 104, endPoint y: 145, distance: 92.1
click at [104, 145] on div "BMG PLATINUM SONGS 00595808890 P4822Y 67% BMG US Registrations [STREET_ADDRESS]…" at bounding box center [375, 167] width 574 height 77
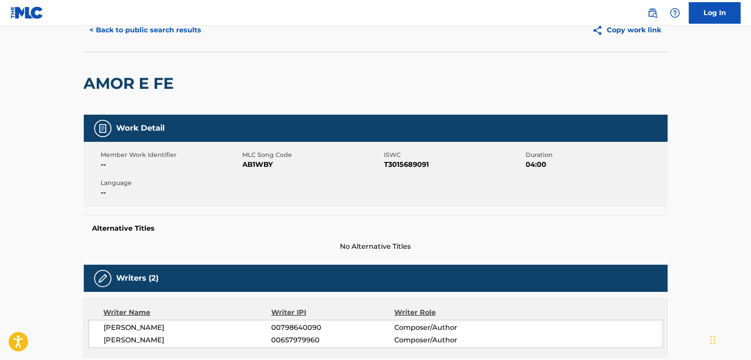
click at [160, 30] on button "< Back to public search results" at bounding box center [146, 30] width 124 height 22
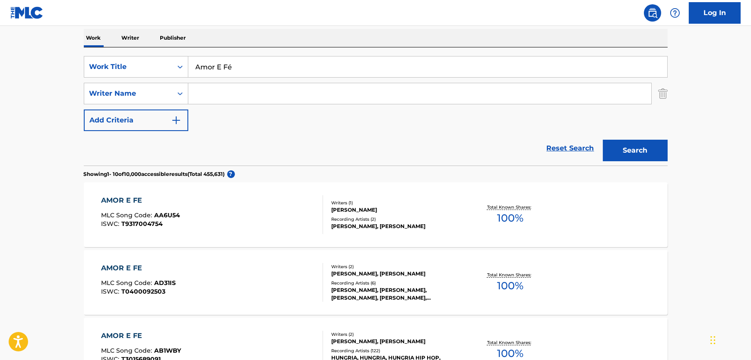
scroll to position [13, 0]
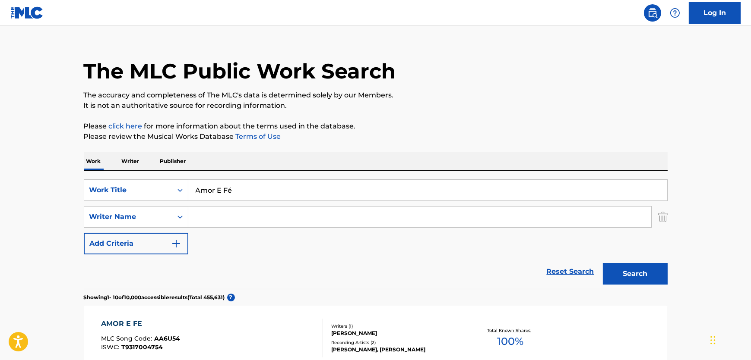
drag, startPoint x: 274, startPoint y: 195, endPoint x: 79, endPoint y: 192, distance: 194.7
paste input "Sou Favela"
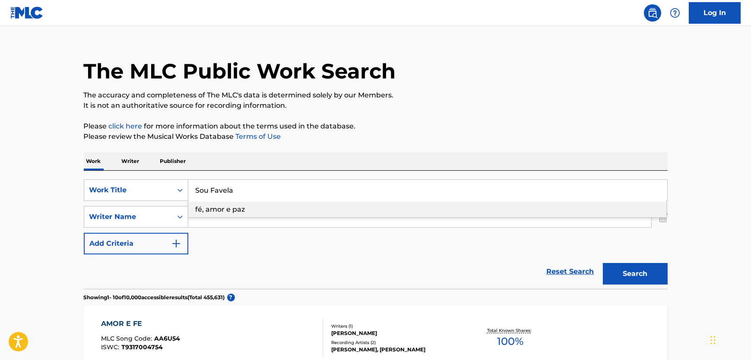
type input "Sou Favela"
click at [479, 98] on p "The accuracy and completeness of The MLC's data is determined solely by our Mem…" at bounding box center [376, 95] width 584 height 10
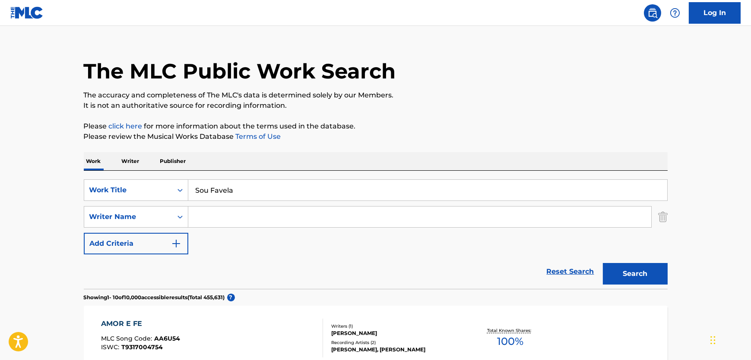
click at [613, 273] on button "Search" at bounding box center [635, 274] width 65 height 22
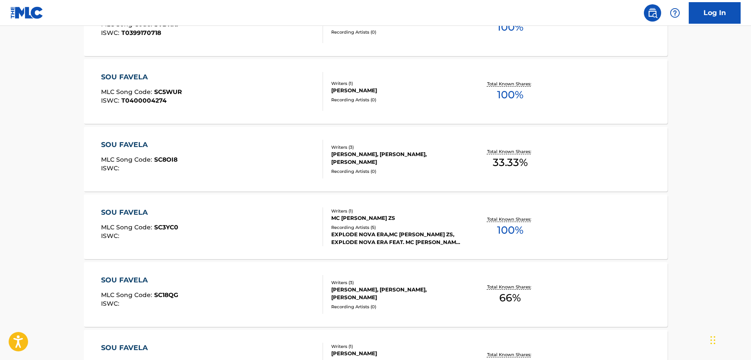
scroll to position [160, 0]
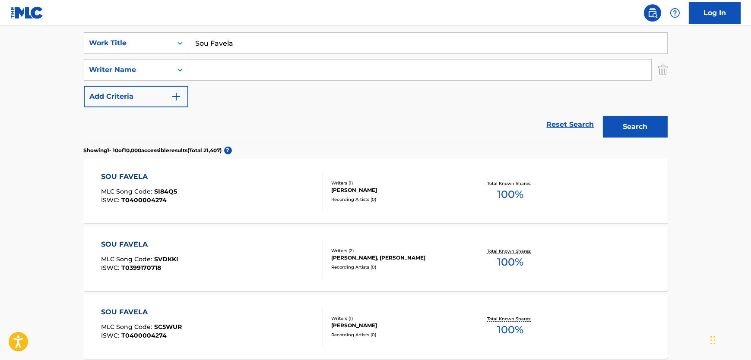
drag, startPoint x: 254, startPoint y: 77, endPoint x: 510, endPoint y: 77, distance: 256.0
click at [254, 77] on input "Search Form" at bounding box center [419, 70] width 463 height 21
paste input "[PERSON_NAME]"
type input "[PERSON_NAME]"
click at [651, 124] on button "Search" at bounding box center [635, 127] width 65 height 22
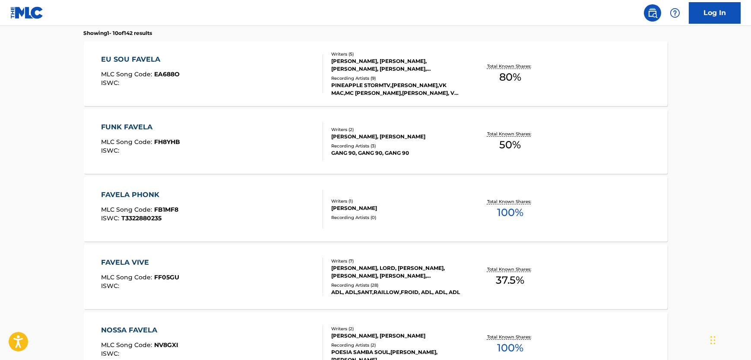
scroll to position [42, 0]
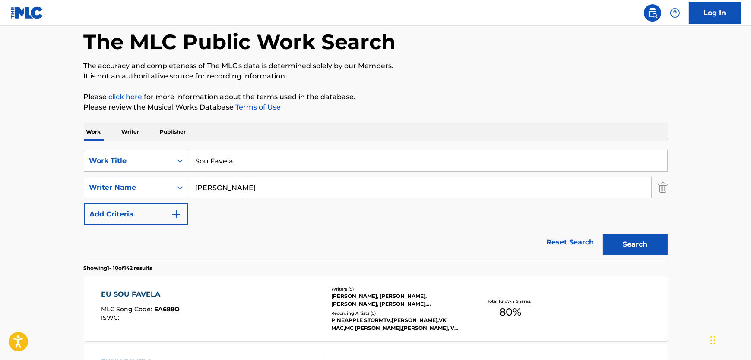
drag, startPoint x: 161, startPoint y: 166, endPoint x: 1, endPoint y: 180, distance: 160.4
click at [141, 166] on div "SearchWithCriteria237f3c32-f5cd-4d4d-9fbf-d90efeef29c6 Work Title Sou Favela" at bounding box center [376, 161] width 584 height 22
paste input "Figurinh"
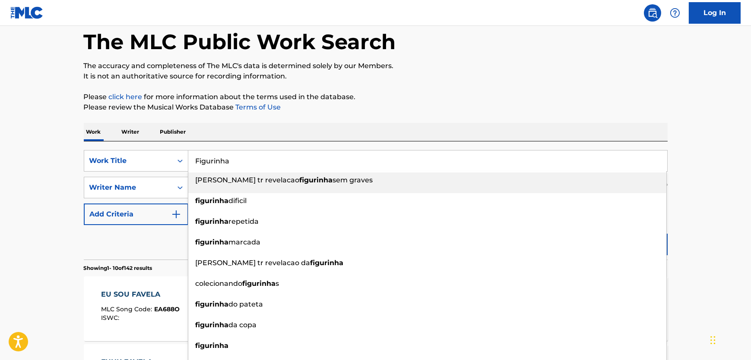
type input "Figurinha"
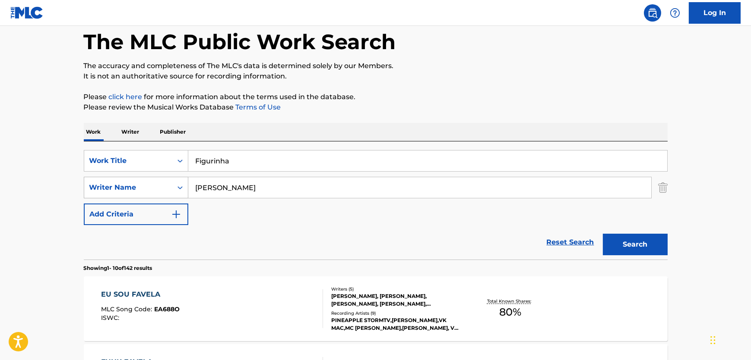
drag, startPoint x: 243, startPoint y: 182, endPoint x: 119, endPoint y: 183, distance: 123.9
click at [119, 183] on div "SearchWithCriteriab8434ff3-a01d-4b04-8919-da40a4938626 Writer Name [PERSON_NAME]" at bounding box center [376, 188] width 584 height 22
paste input "Sanfa"
type input "Sanfa"
click at [644, 250] on button "Search" at bounding box center [635, 245] width 65 height 22
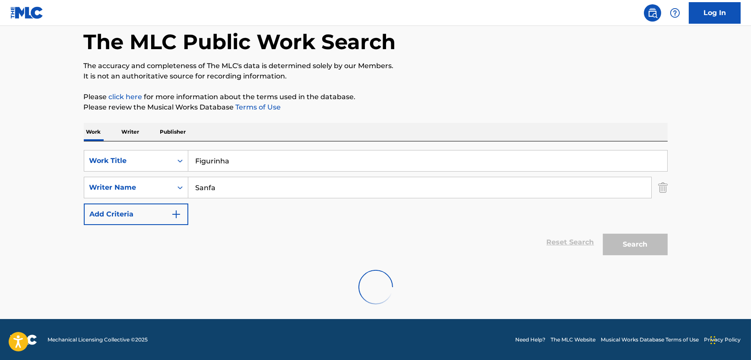
scroll to position [13, 0]
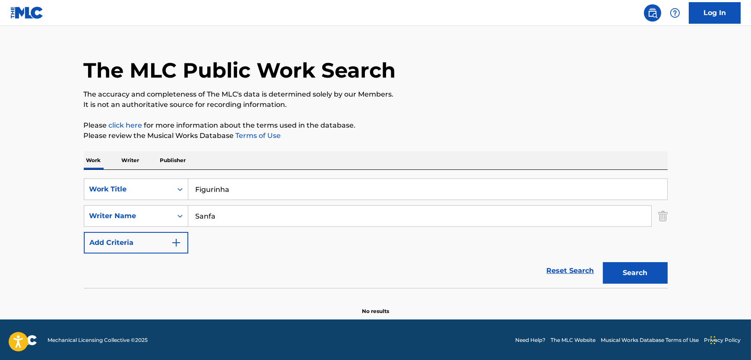
drag, startPoint x: 213, startPoint y: 212, endPoint x: 194, endPoint y: 215, distance: 18.8
click at [194, 215] on input "Sanfa" at bounding box center [419, 216] width 463 height 21
click at [669, 269] on div "The MLC Public Work Search The accuracy and completeness of The MLC's data is d…" at bounding box center [375, 174] width 604 height 281
click at [661, 272] on button "Search" at bounding box center [635, 273] width 65 height 22
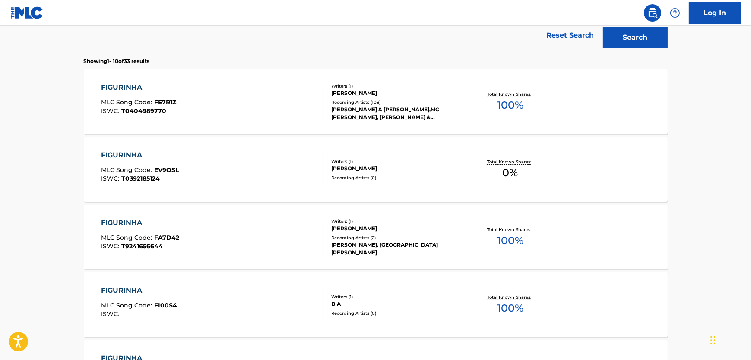
scroll to position [0, 0]
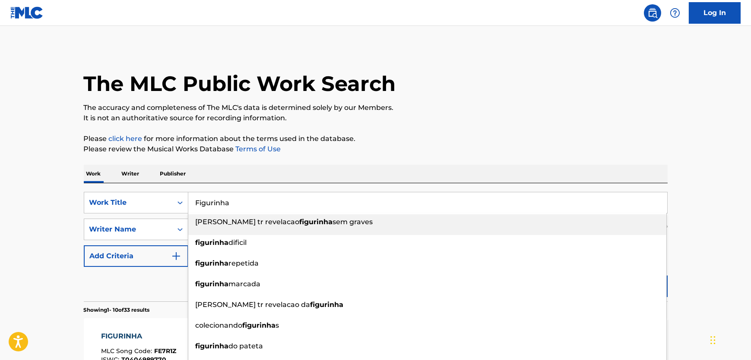
drag, startPoint x: 262, startPoint y: 197, endPoint x: 193, endPoint y: 206, distance: 69.7
click at [193, 206] on input "Figurinha" at bounding box center [427, 203] width 479 height 21
paste input "Ultima Noite"
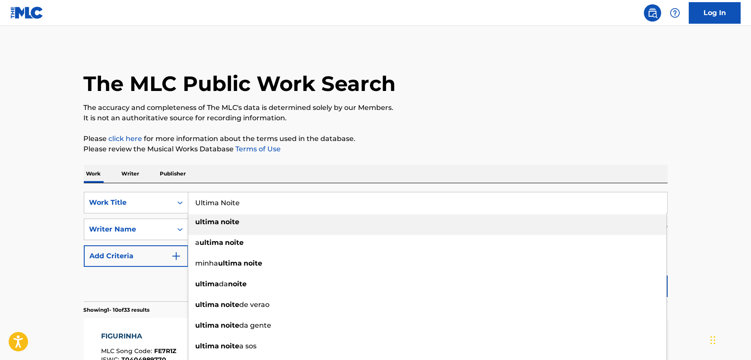
type input "Ultima Noite"
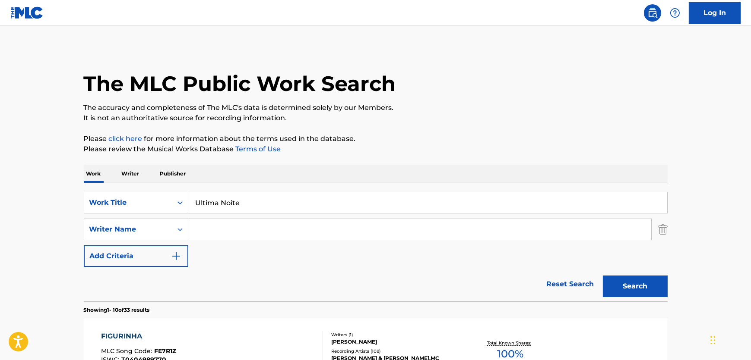
click at [242, 228] on input "Search Form" at bounding box center [419, 229] width 463 height 21
paste input "Neto"
type input "Neto"
click at [635, 295] on button "Search" at bounding box center [635, 287] width 65 height 22
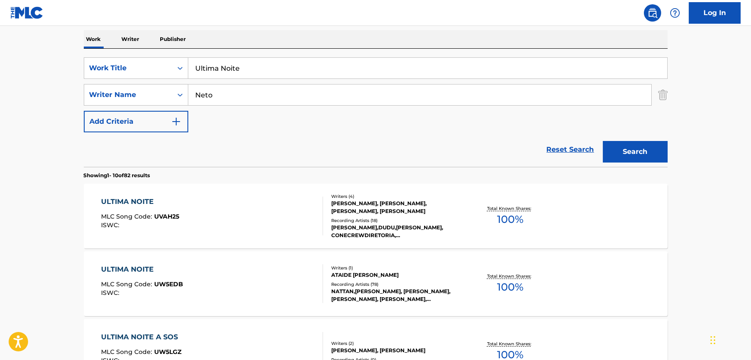
scroll to position [160, 0]
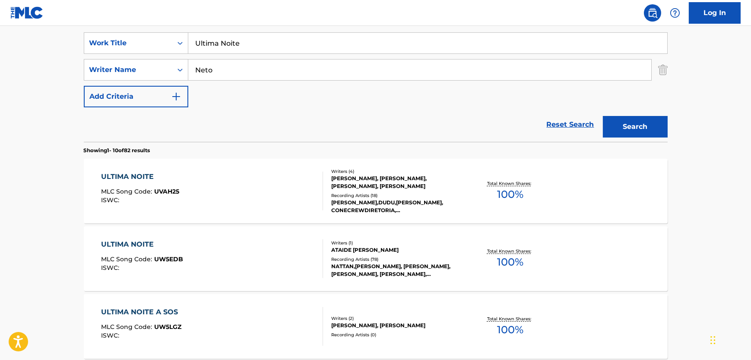
drag, startPoint x: 256, startPoint y: 69, endPoint x: 60, endPoint y: 64, distance: 196.9
click at [249, 256] on div "ULTIMA NOITE MLC Song Code : UW5EDB ISWC :" at bounding box center [212, 259] width 222 height 39
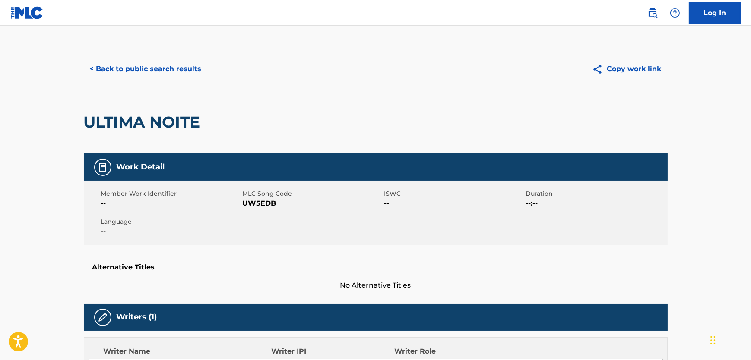
click at [266, 203] on span "UW5EDB" at bounding box center [312, 204] width 139 height 10
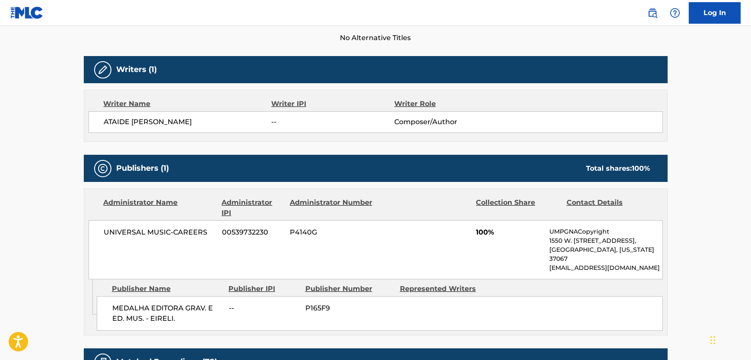
scroll to position [392, 0]
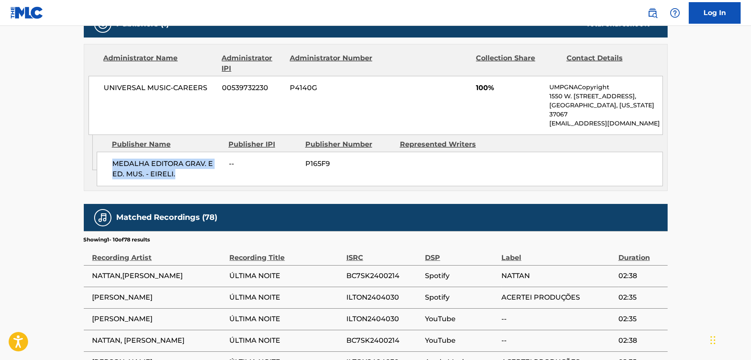
drag, startPoint x: 180, startPoint y: 168, endPoint x: 114, endPoint y: 158, distance: 66.9
click at [114, 158] on div "MEDALHA EDITORA GRAV. E ED. MUS. - EIRELI. -- P165F9" at bounding box center [380, 169] width 566 height 35
drag, startPoint x: 205, startPoint y: 86, endPoint x: 90, endPoint y: 83, distance: 115.3
click at [90, 83] on div "UNIVERSAL MUSIC-CAREERS 00539732230 P4140G 100% UMPGNACopyright 1550 W. [STREET…" at bounding box center [375, 105] width 574 height 59
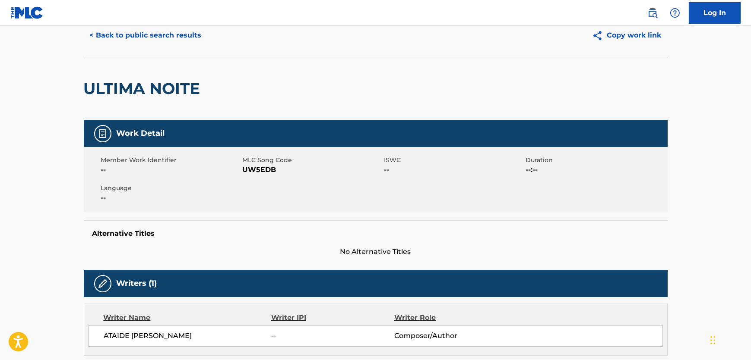
scroll to position [0, 0]
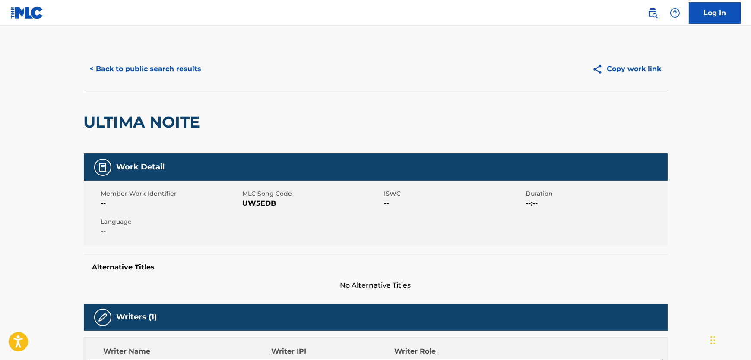
click at [155, 74] on button "< Back to public search results" at bounding box center [146, 69] width 124 height 22
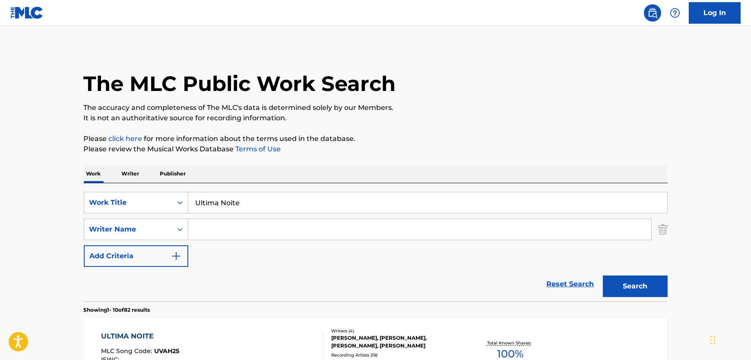
scroll to position [160, 0]
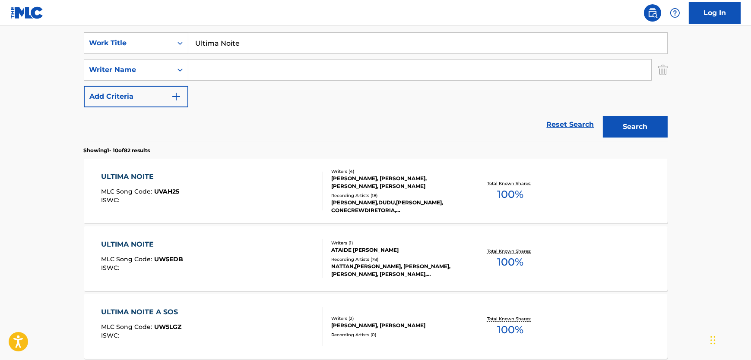
drag, startPoint x: 272, startPoint y: 47, endPoint x: 60, endPoint y: 40, distance: 211.6
paste input "Adorada Ilusion"
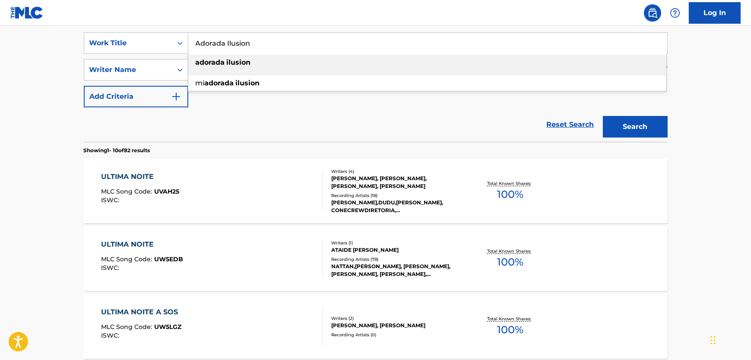
type input "Adorada Ilusion"
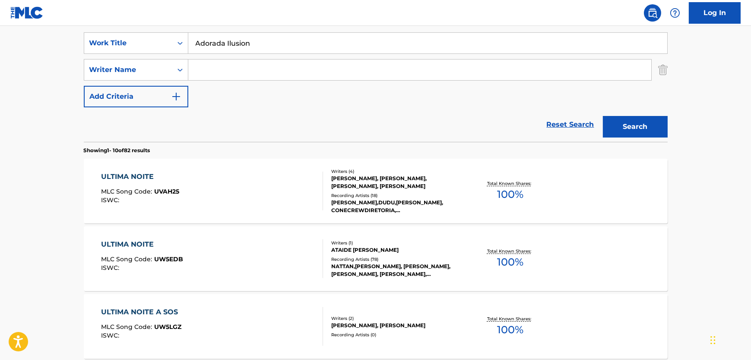
click at [216, 81] on div "SearchWithCriteria237f3c32-f5cd-4d4d-9fbf-d90efeef29c6 Work Title Adorada Ilusi…" at bounding box center [376, 69] width 584 height 75
click at [227, 69] on input "Search Form" at bounding box center [419, 70] width 463 height 21
paste input "Amadeo"
type input "Amadeo"
click at [643, 127] on button "Search" at bounding box center [635, 127] width 65 height 22
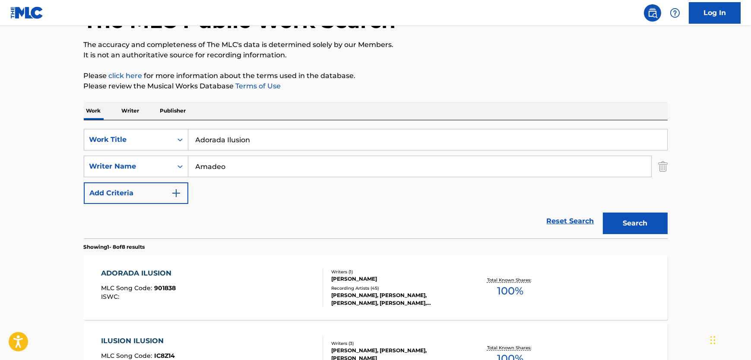
scroll to position [157, 0]
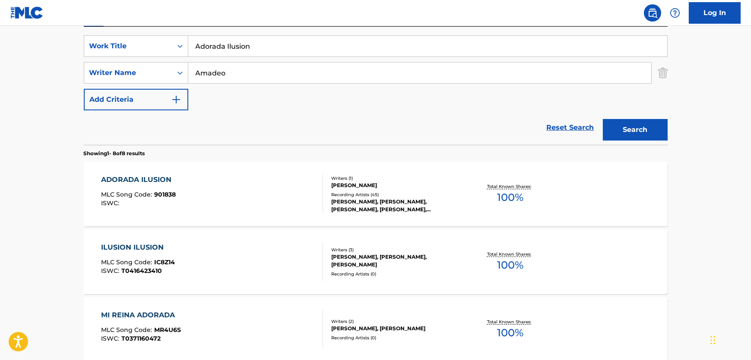
click at [233, 202] on div "ADORADA ILUSION MLC Song Code : 901838 ISWC :" at bounding box center [212, 194] width 222 height 39
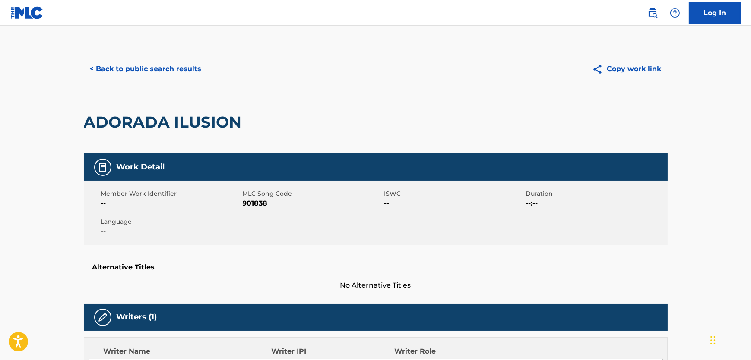
click at [257, 204] on span "901838" at bounding box center [312, 204] width 139 height 10
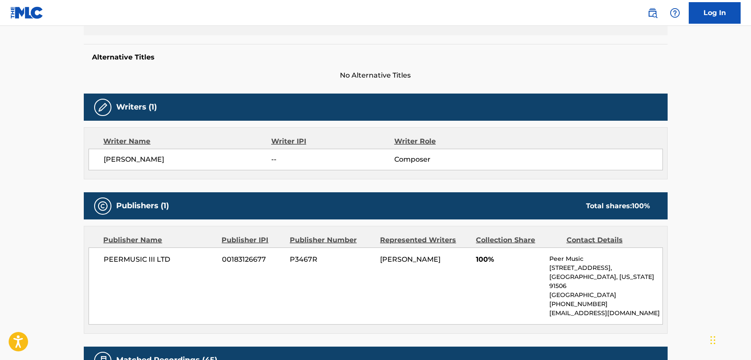
scroll to position [196, 0]
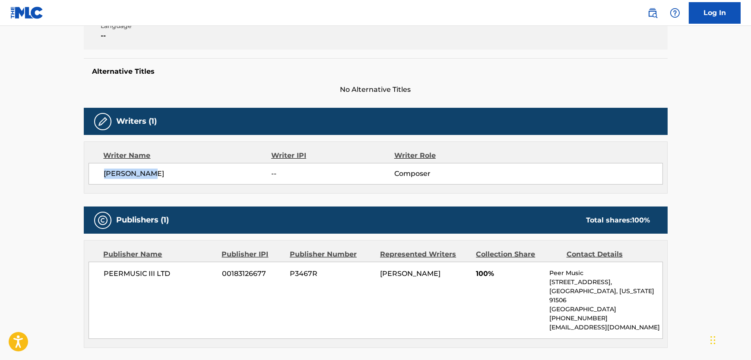
drag, startPoint x: 169, startPoint y: 171, endPoint x: 66, endPoint y: 176, distance: 102.4
click at [66, 176] on main "< Back to public search results Copy work link ADORADA ILUSION Work Detail Memb…" at bounding box center [375, 256] width 751 height 853
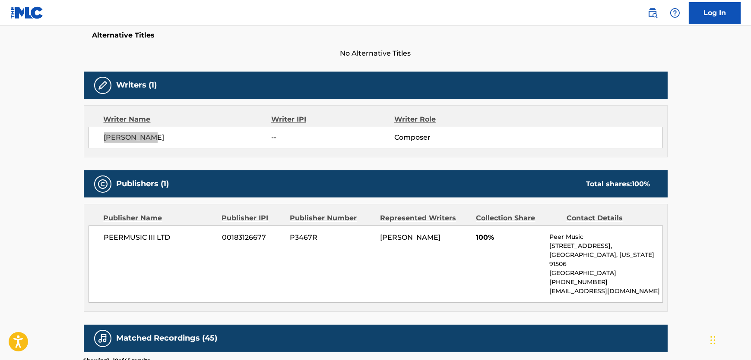
scroll to position [314, 0]
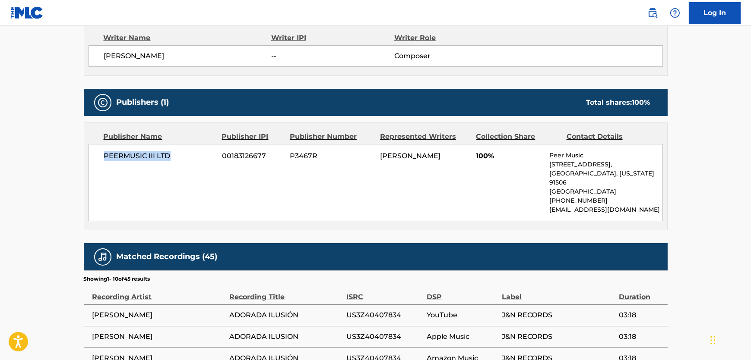
drag, startPoint x: 177, startPoint y: 164, endPoint x: 90, endPoint y: 156, distance: 87.5
click at [90, 156] on div "PEERMUSIC III LTD 00183126677 P3467R TITI AMADEO 100% Peer Music [STREET_ADDRES…" at bounding box center [375, 182] width 574 height 77
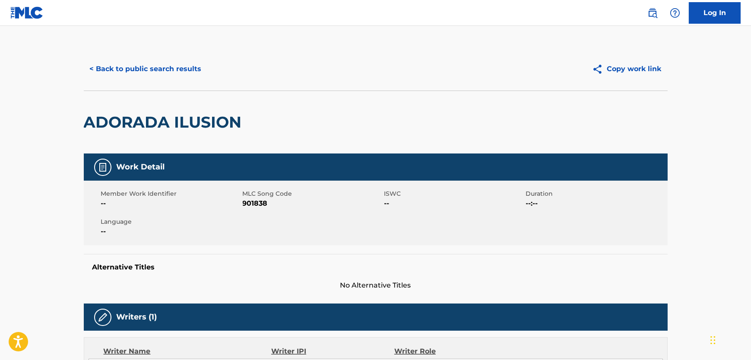
scroll to position [0, 0]
